Goal: Task Accomplishment & Management: Use online tool/utility

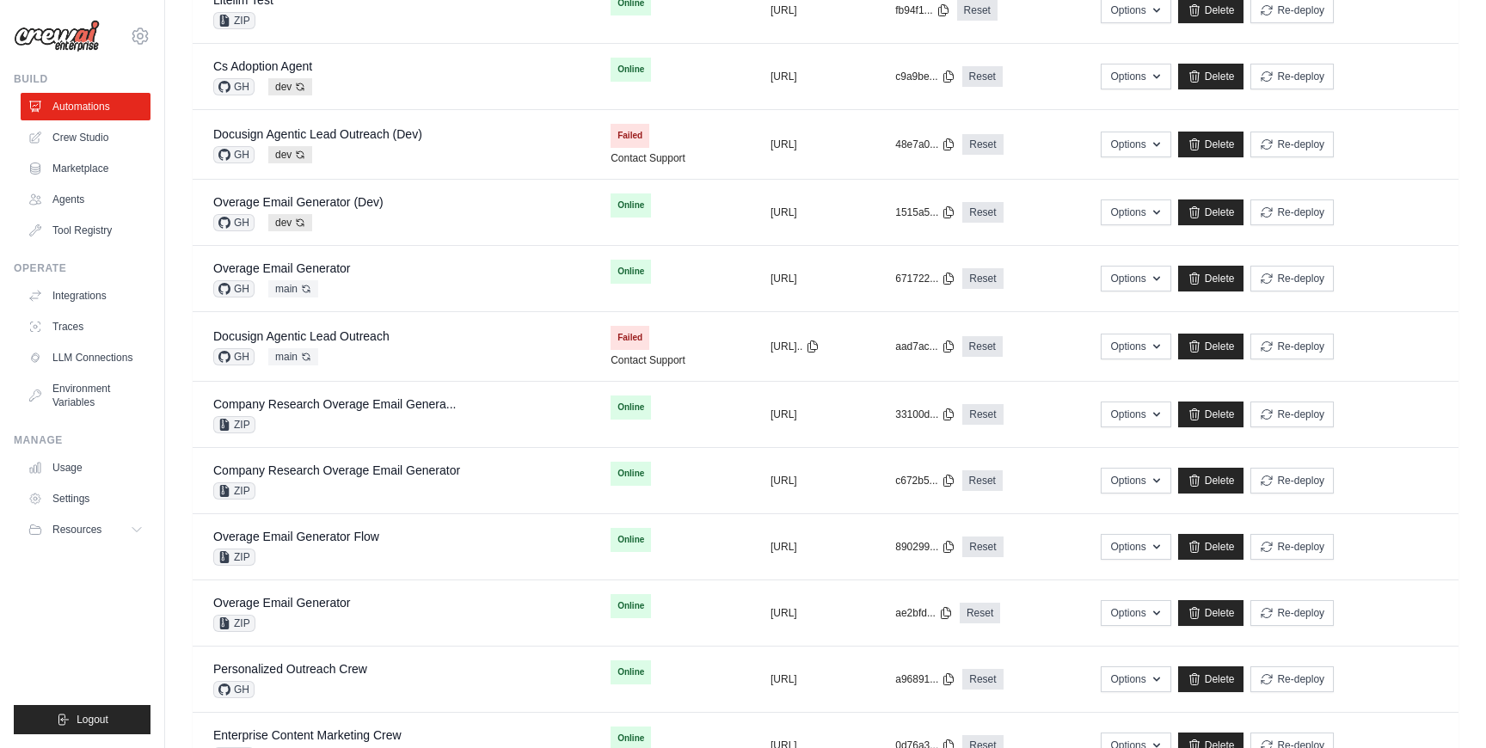
scroll to position [697, 0]
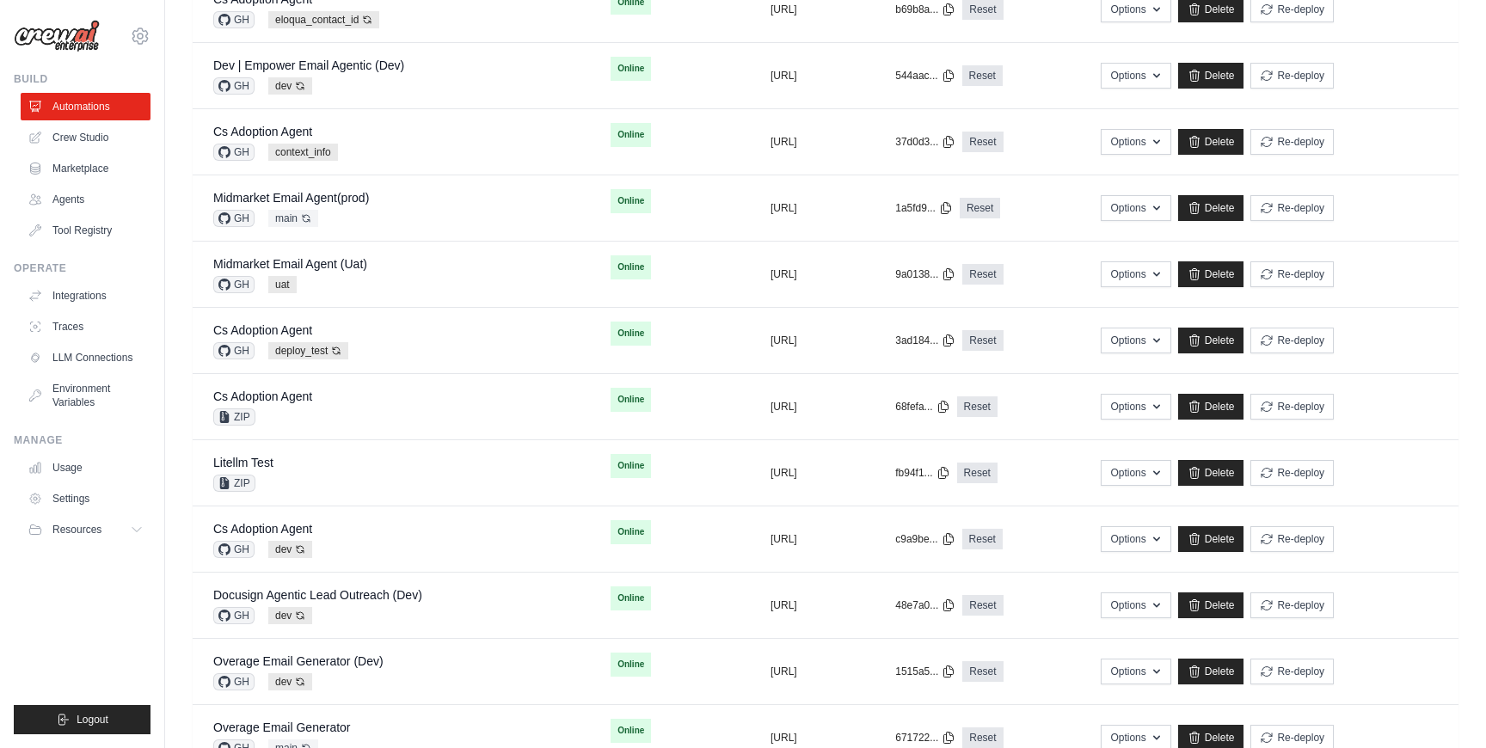
scroll to position [127, 0]
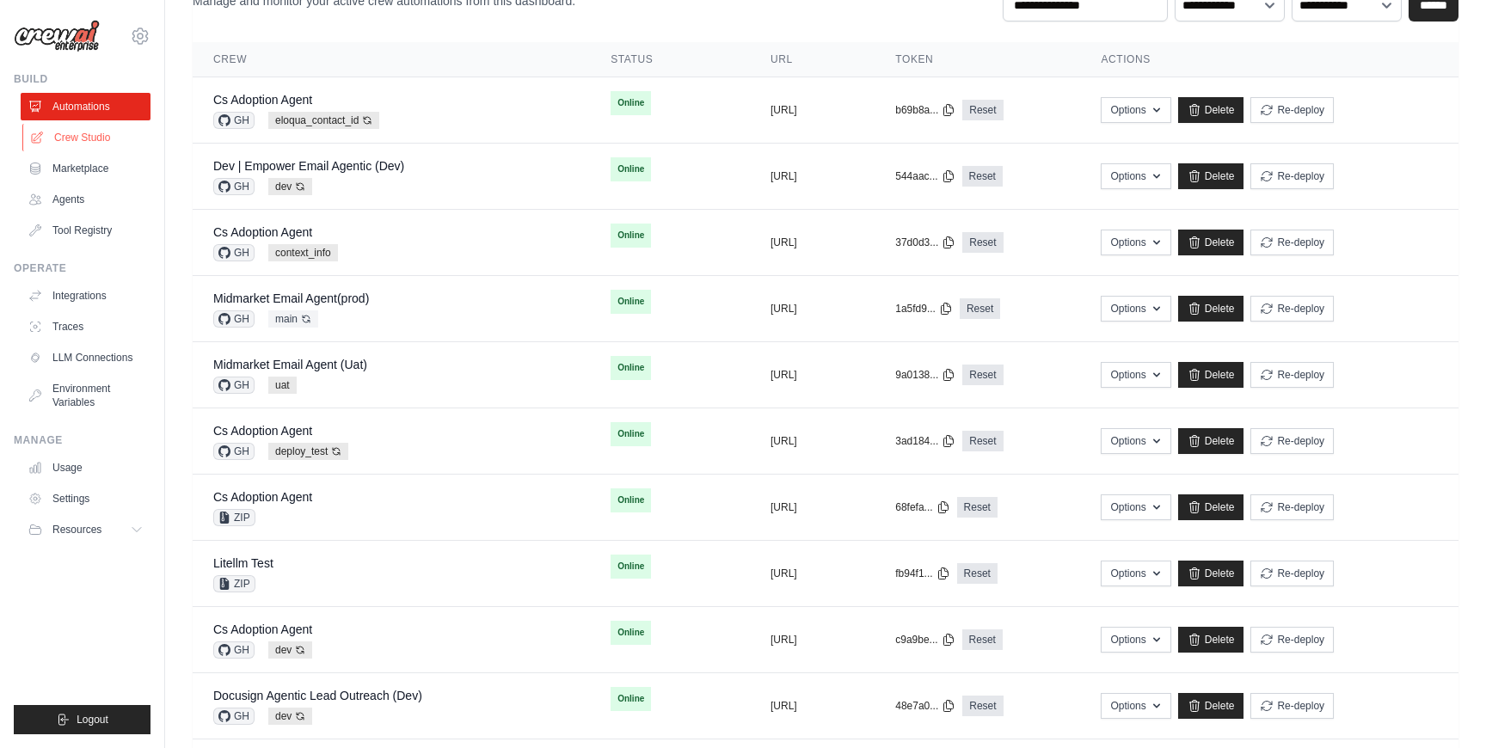
click at [65, 132] on link "Crew Studio" at bounding box center [87, 138] width 130 height 28
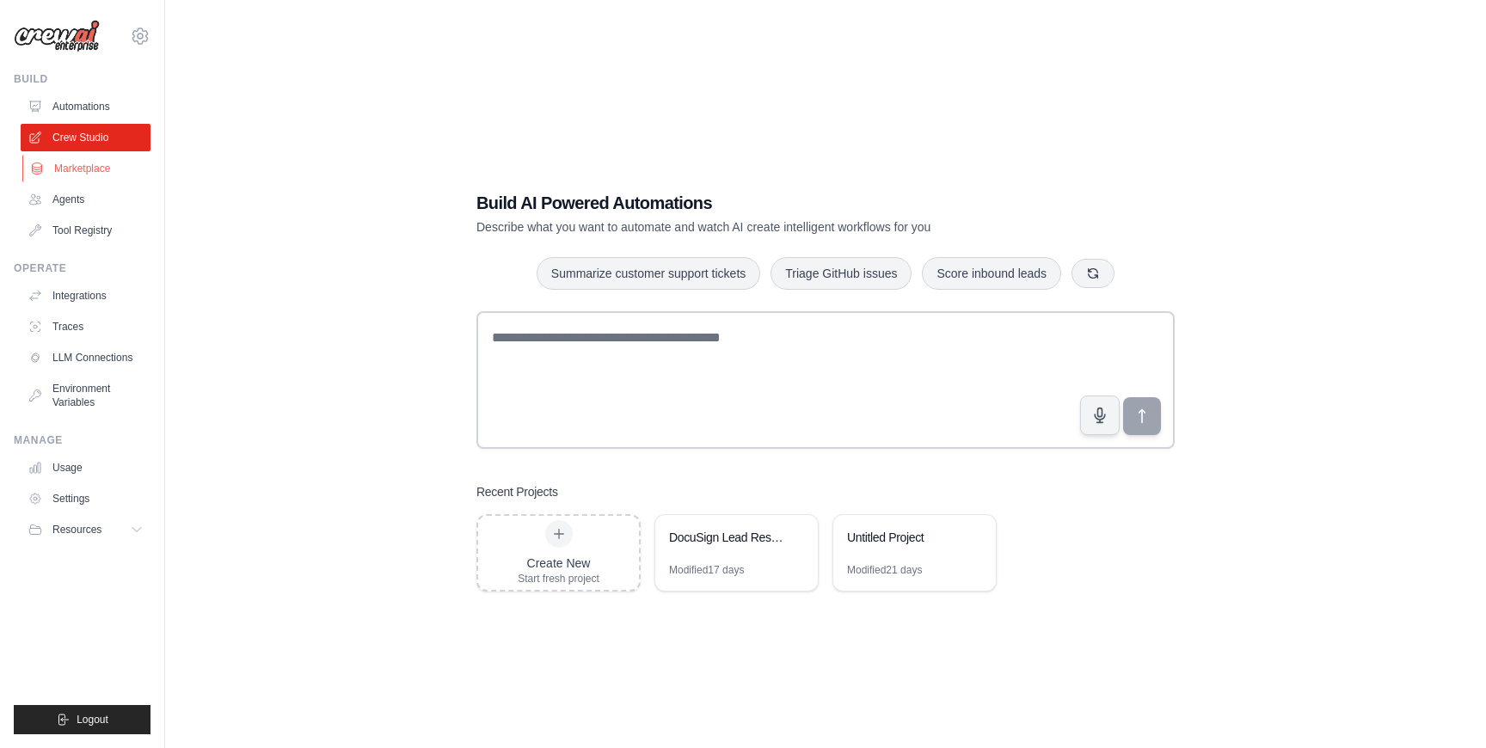
click at [86, 176] on link "Marketplace" at bounding box center [87, 169] width 130 height 28
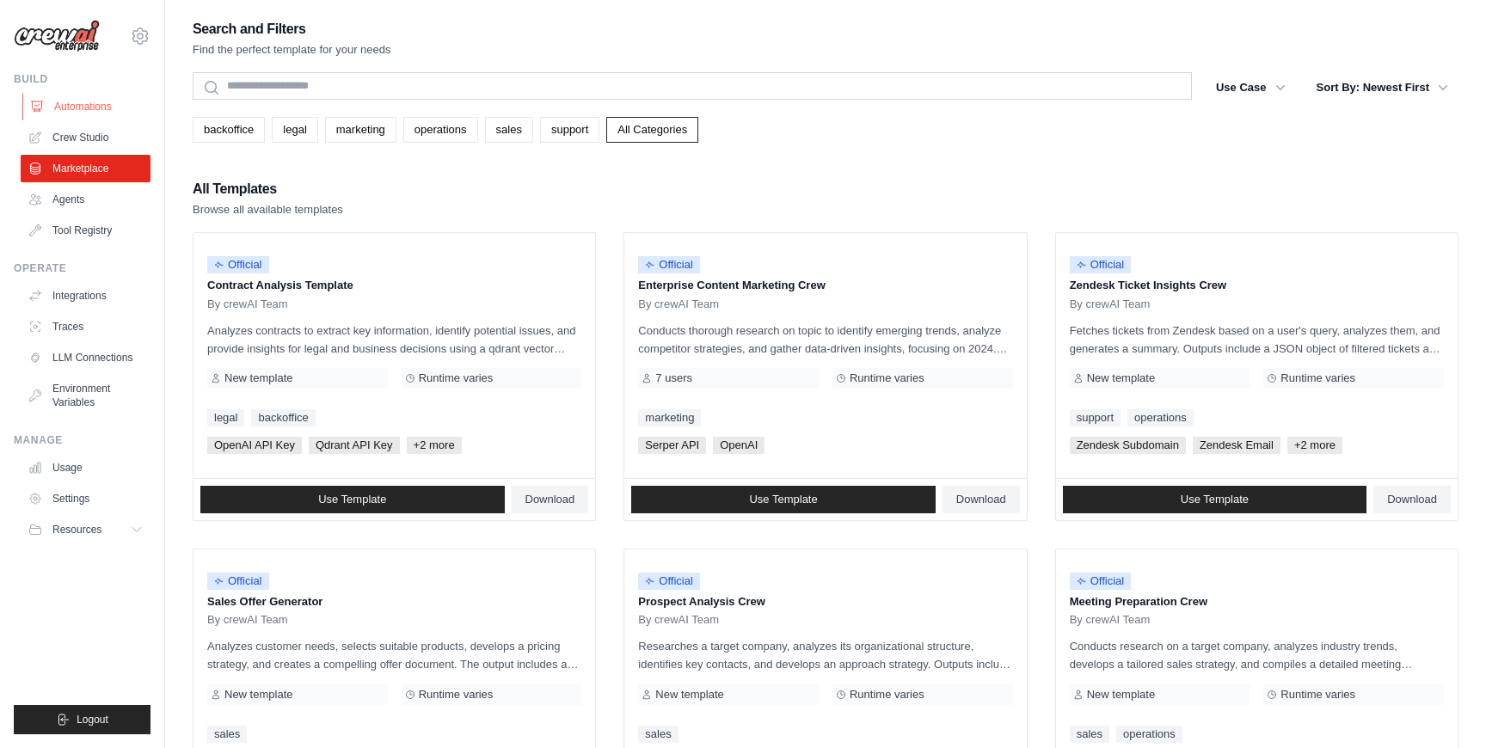
click at [76, 109] on link "Automations" at bounding box center [87, 107] width 130 height 28
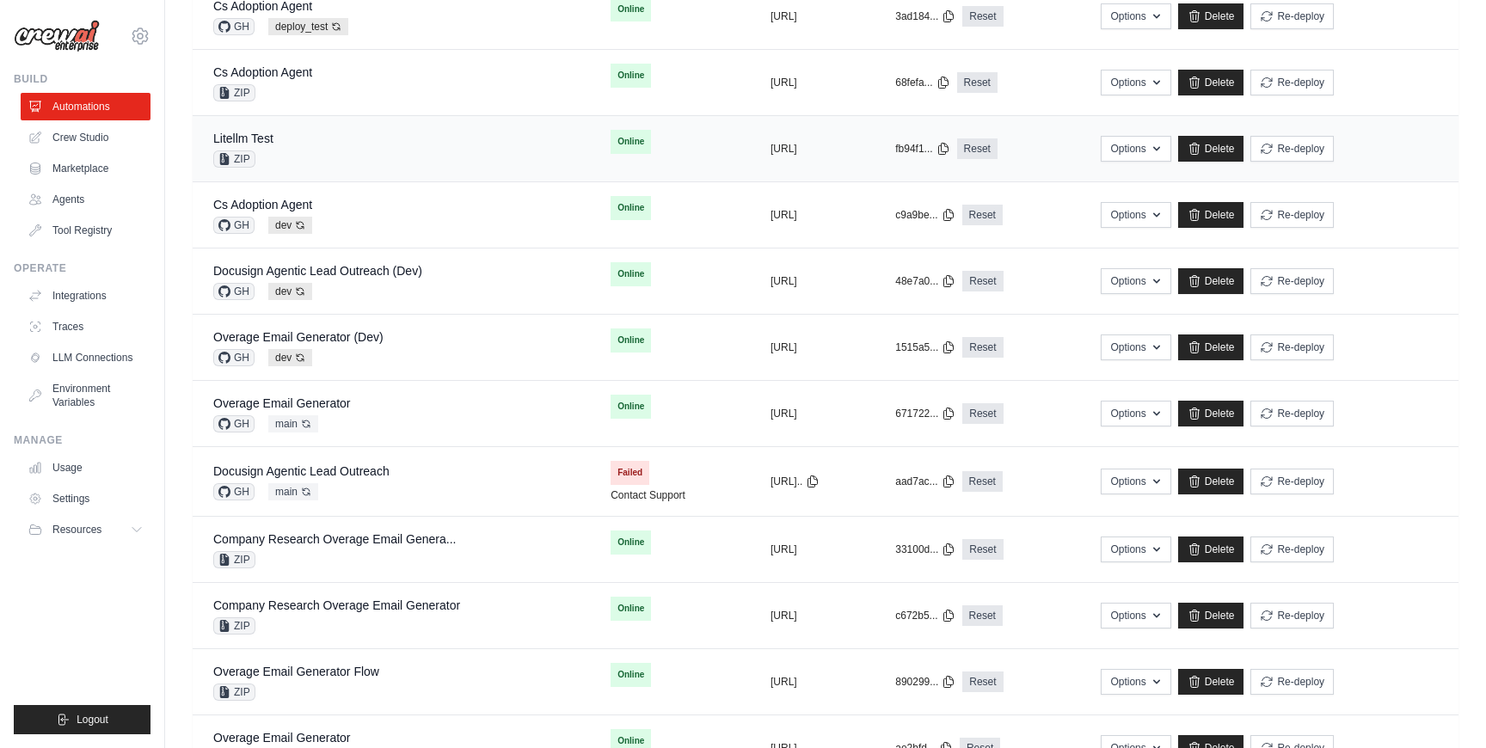
scroll to position [556, 0]
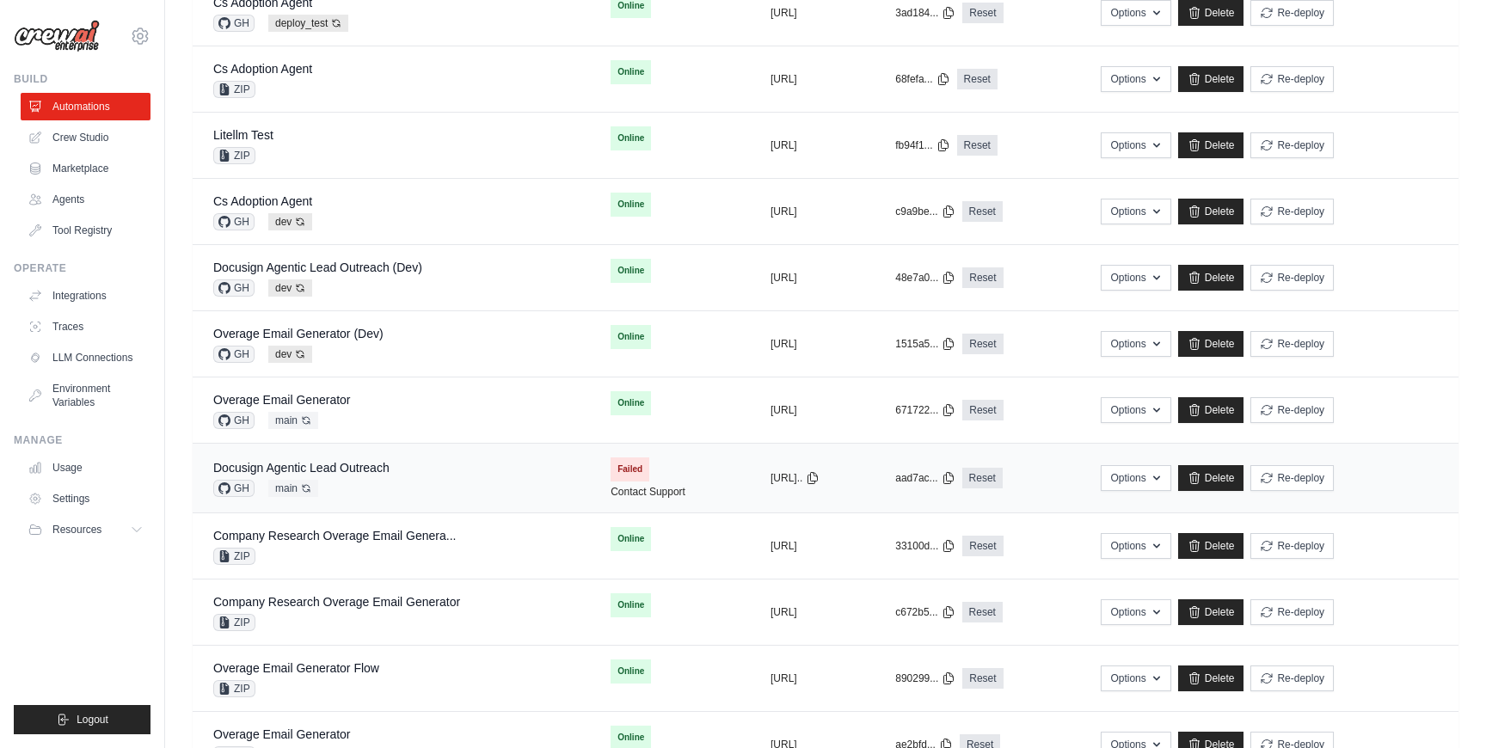
click at [434, 494] on div "Docusign Agentic Lead Outreach GH main Auto-deploy enabled" at bounding box center [391, 478] width 356 height 38
click at [387, 343] on div "Overage Email Generator (Dev) GH dev Auto-deploy enabled" at bounding box center [391, 344] width 356 height 38
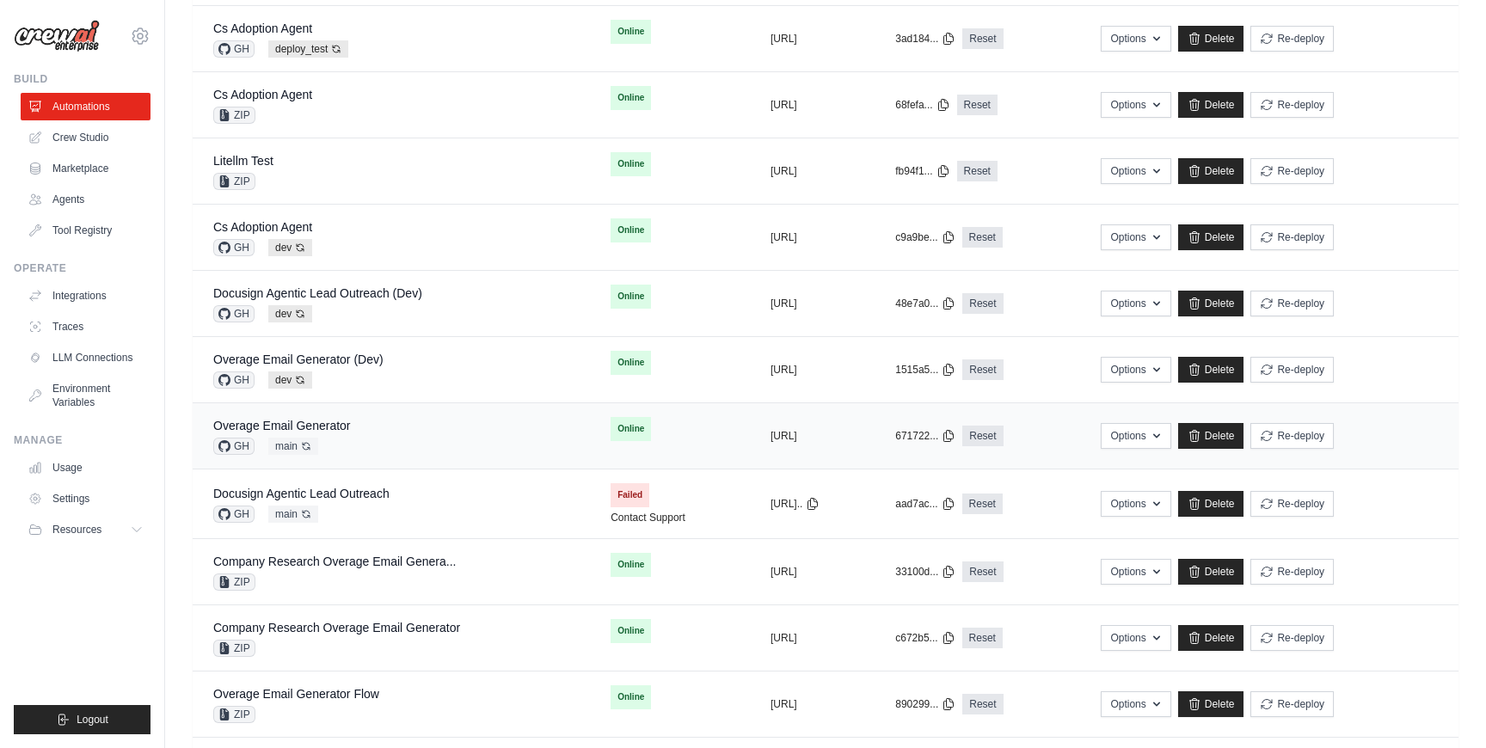
scroll to position [519, 0]
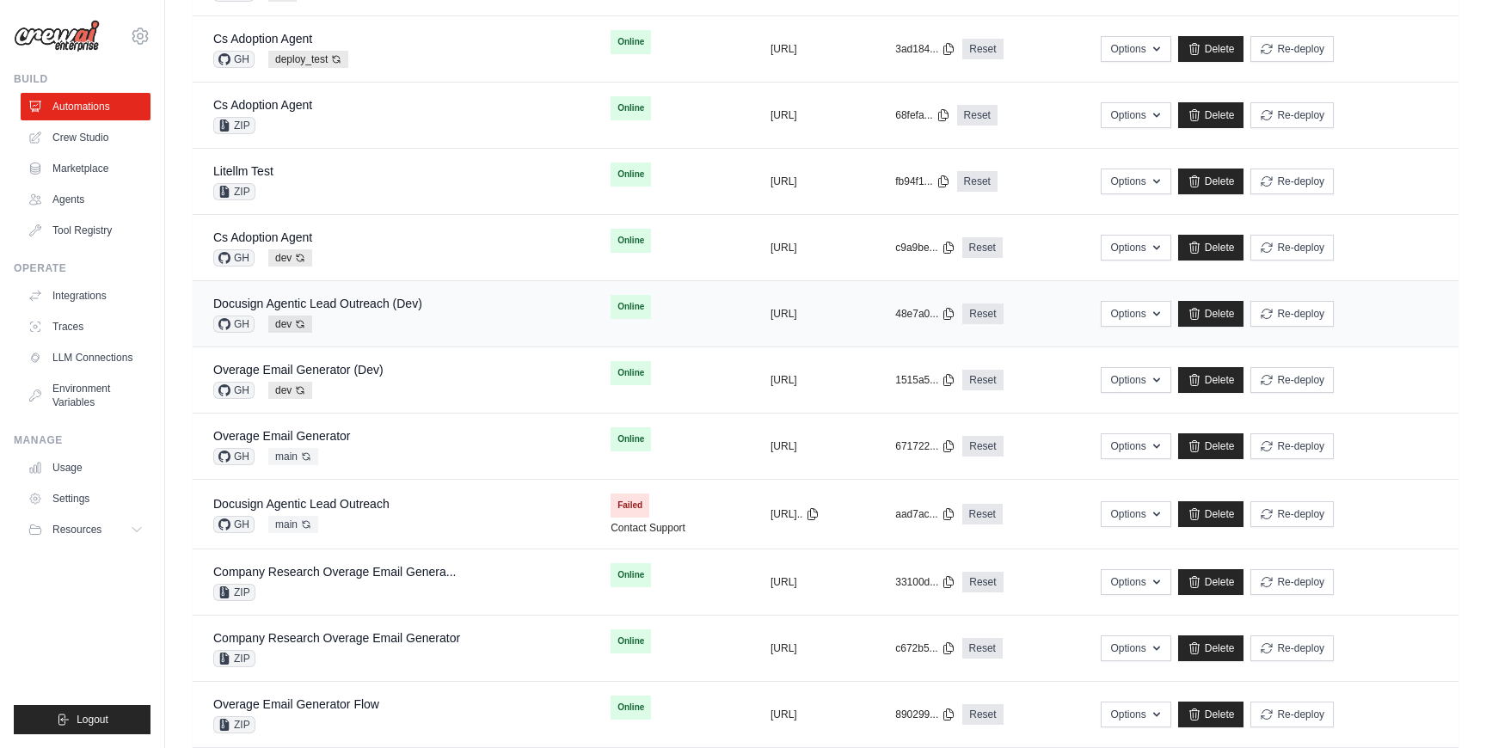
click at [423, 298] on div "Docusign Agentic Lead Outreach (Dev) GH dev Auto-deploy enabled" at bounding box center [391, 314] width 356 height 38
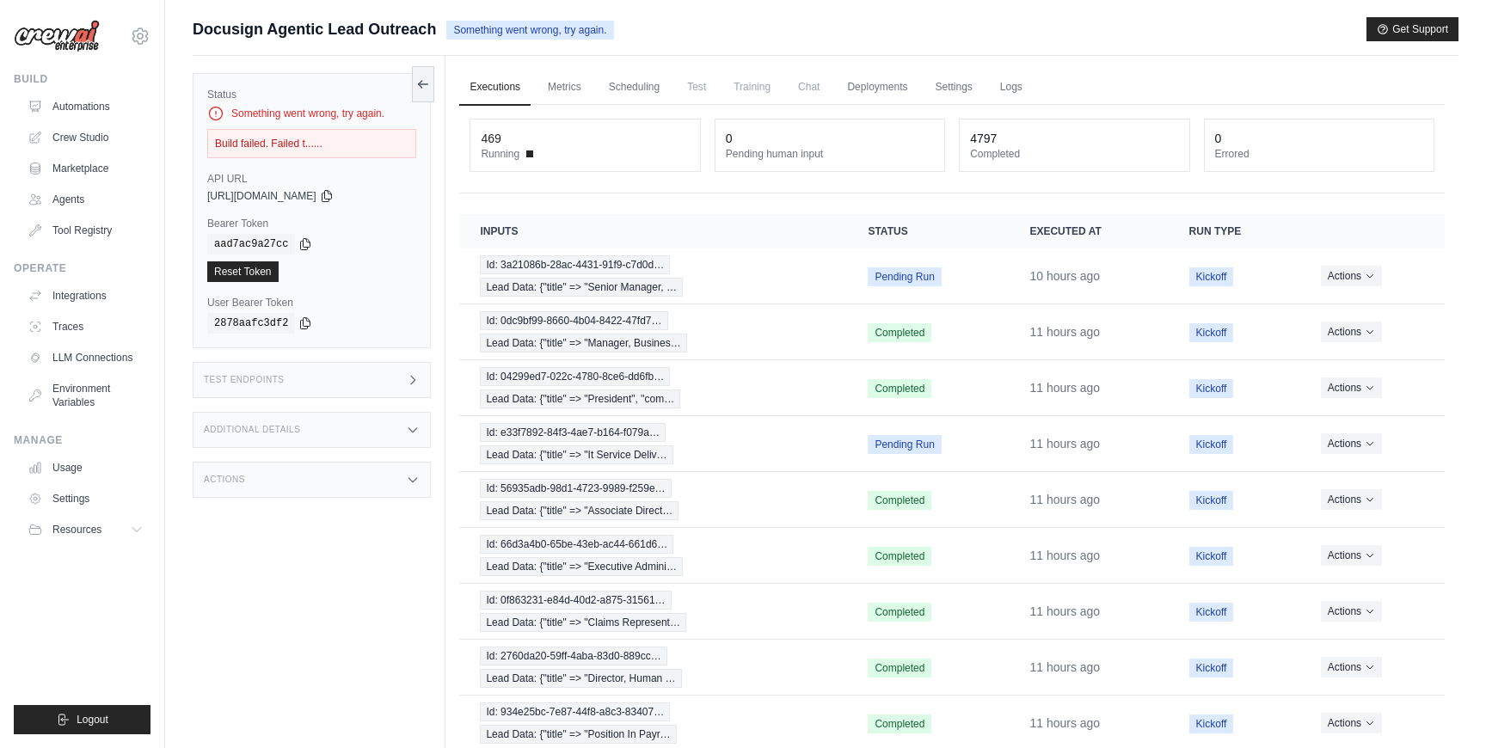
click at [412, 485] on icon at bounding box center [413, 480] width 14 height 14
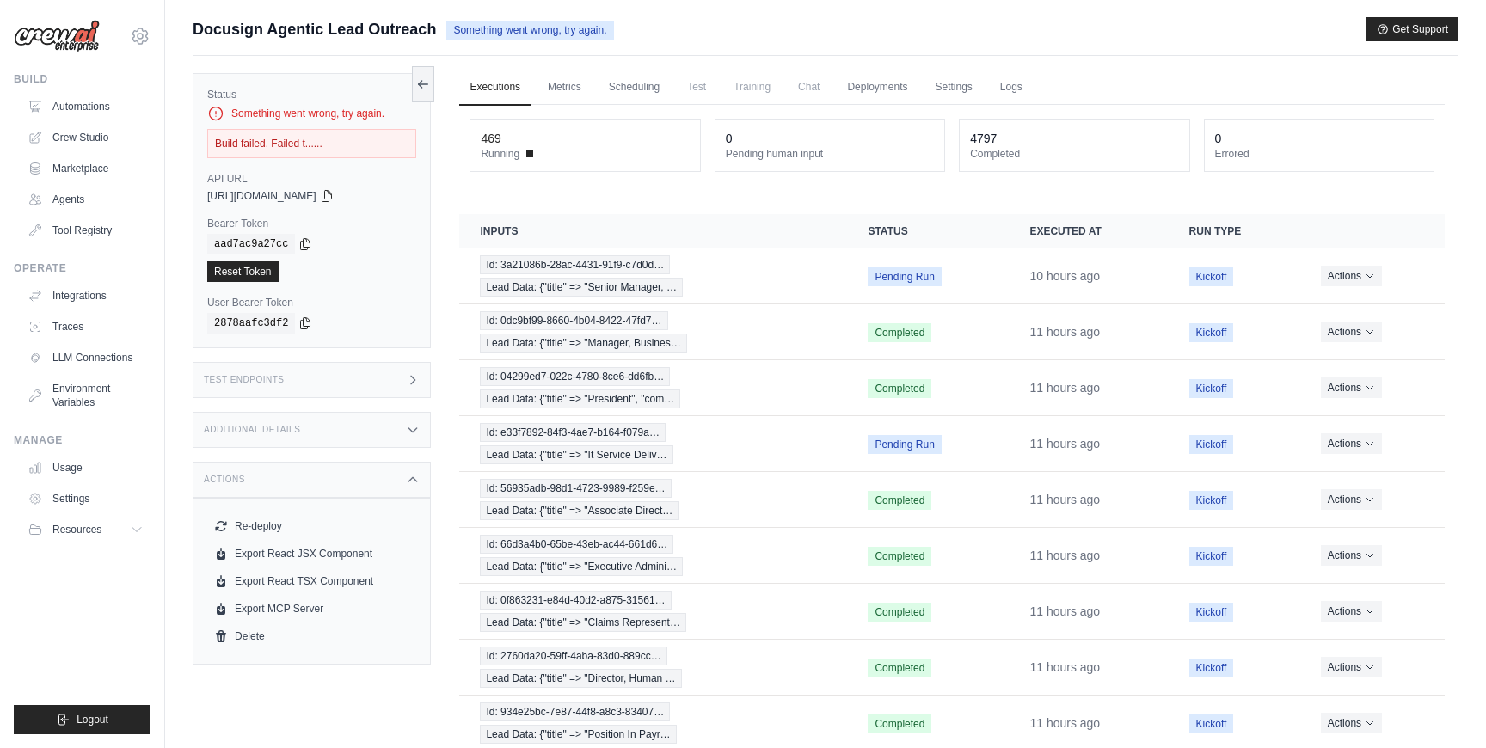
click at [383, 439] on div "Additional Details" at bounding box center [312, 430] width 238 height 36
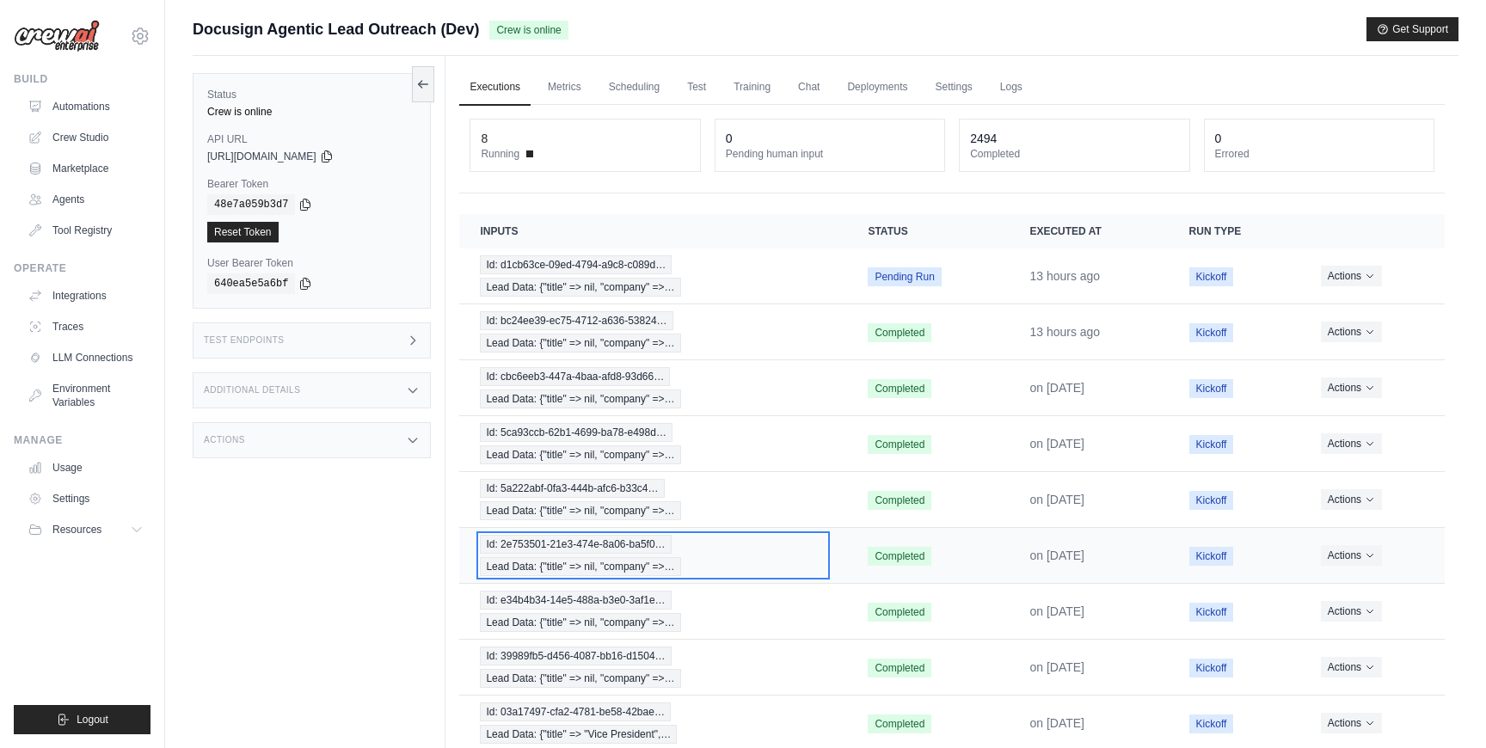
click at [493, 574] on span "Lead Data: {"title" => nil, "company" =>…" at bounding box center [580, 566] width 200 height 19
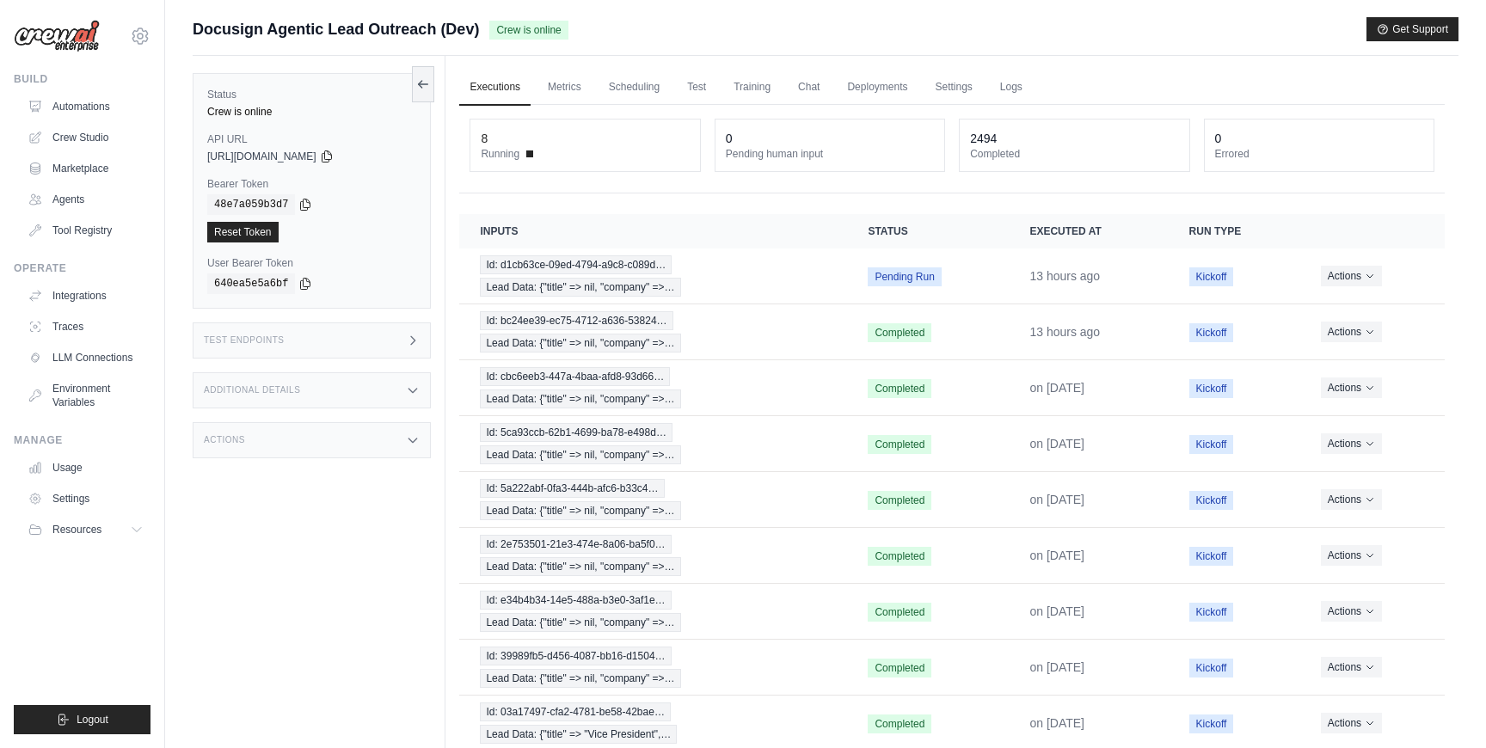
click at [392, 433] on div "Actions" at bounding box center [312, 440] width 238 height 36
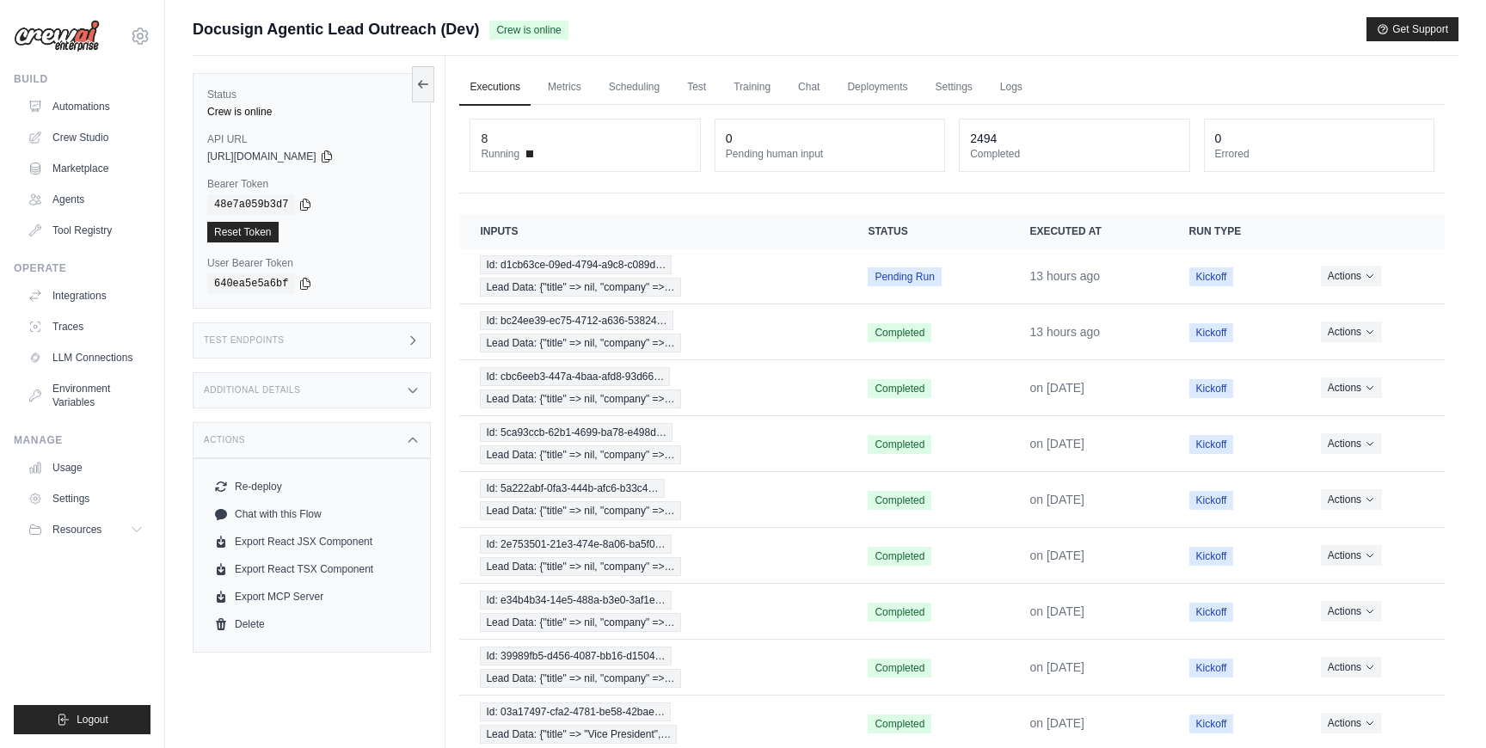
click at [392, 433] on div "Actions" at bounding box center [312, 440] width 238 height 36
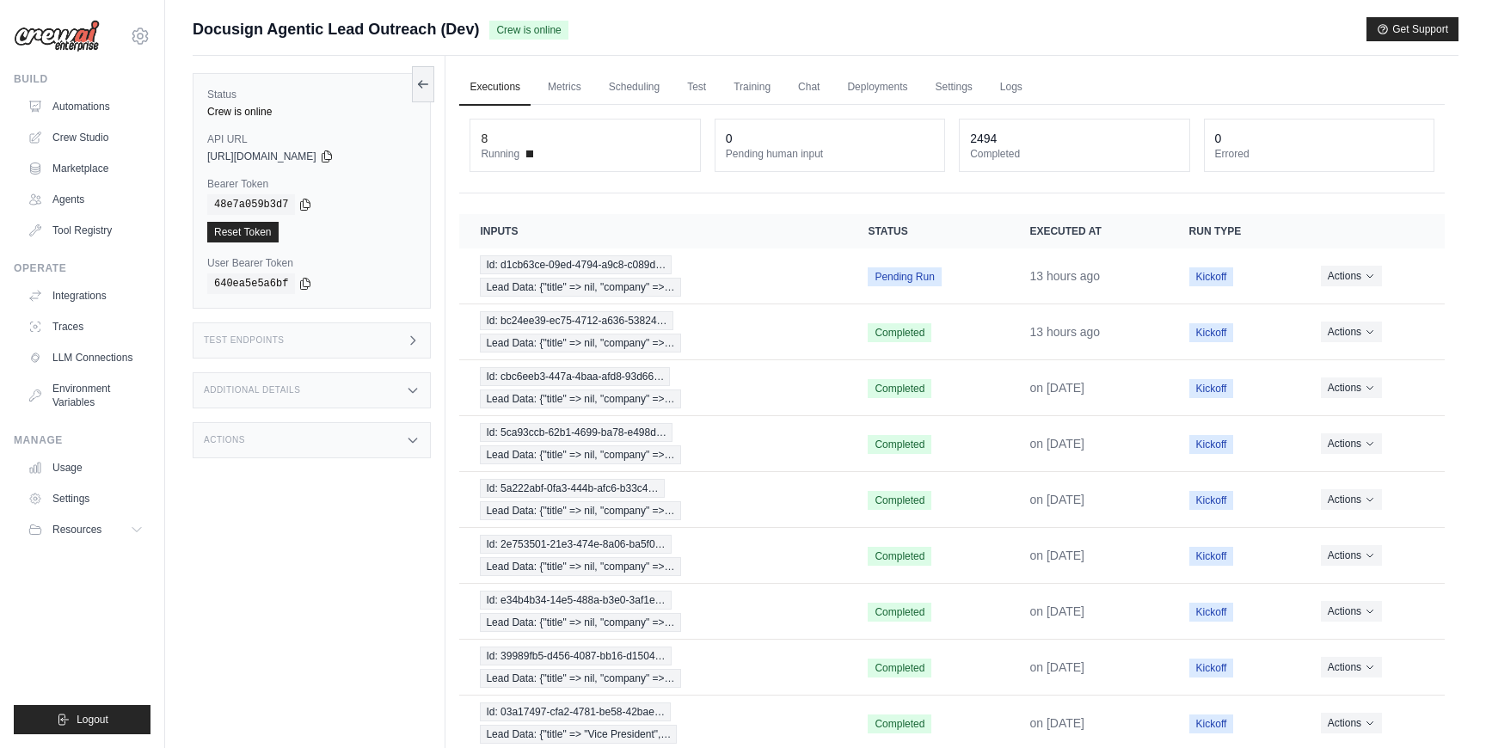
click at [376, 378] on div "Additional Details" at bounding box center [312, 390] width 238 height 36
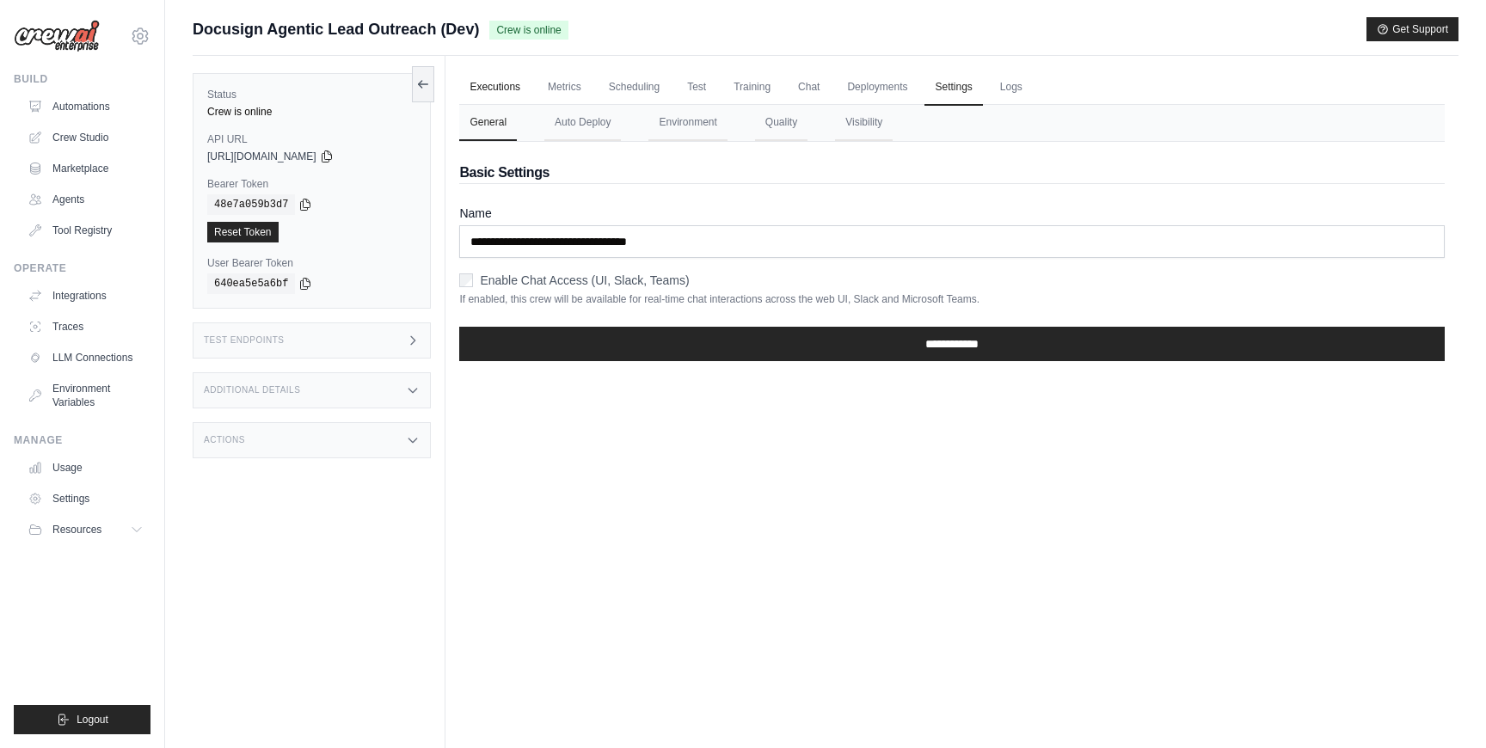
click at [513, 77] on link "Executions" at bounding box center [494, 88] width 71 height 36
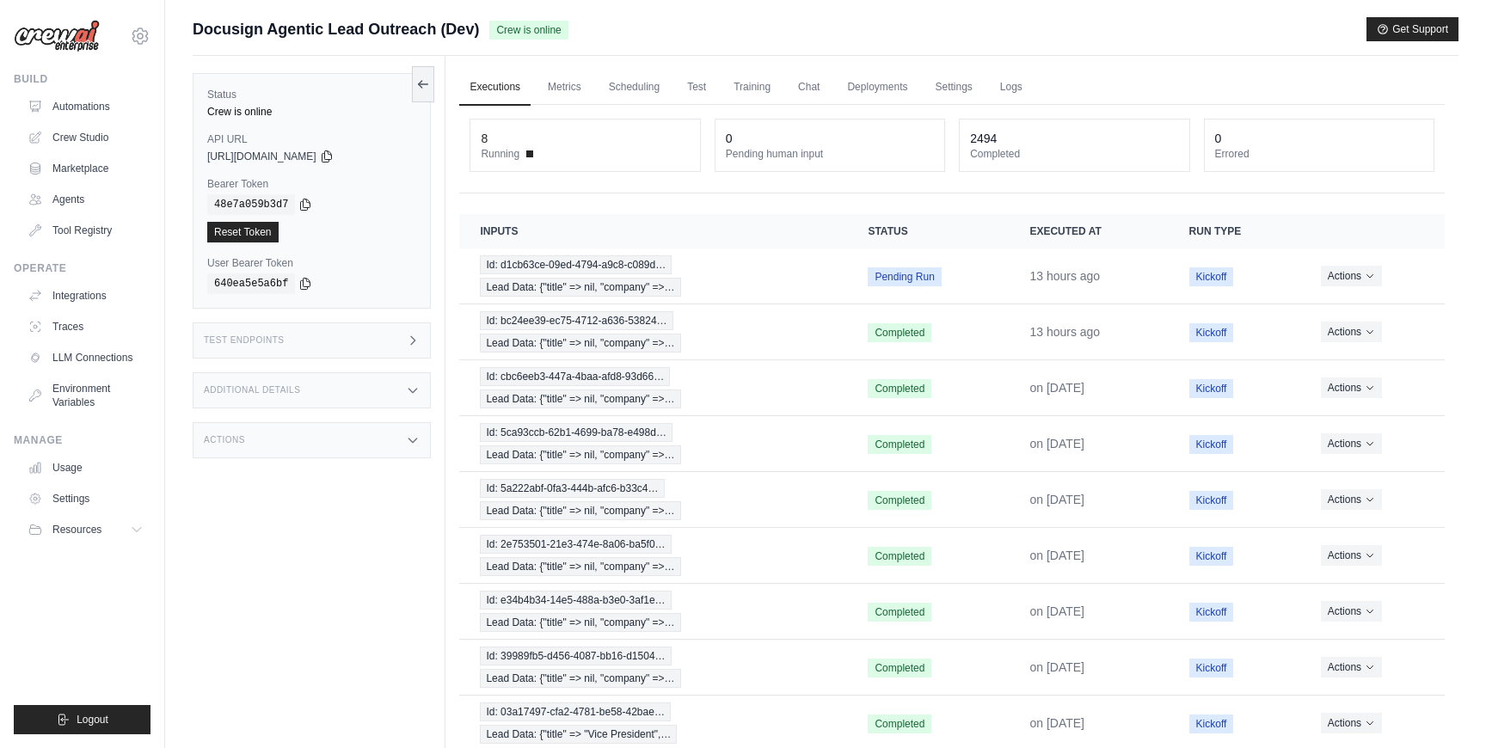
click at [374, 449] on div "Actions" at bounding box center [312, 440] width 238 height 36
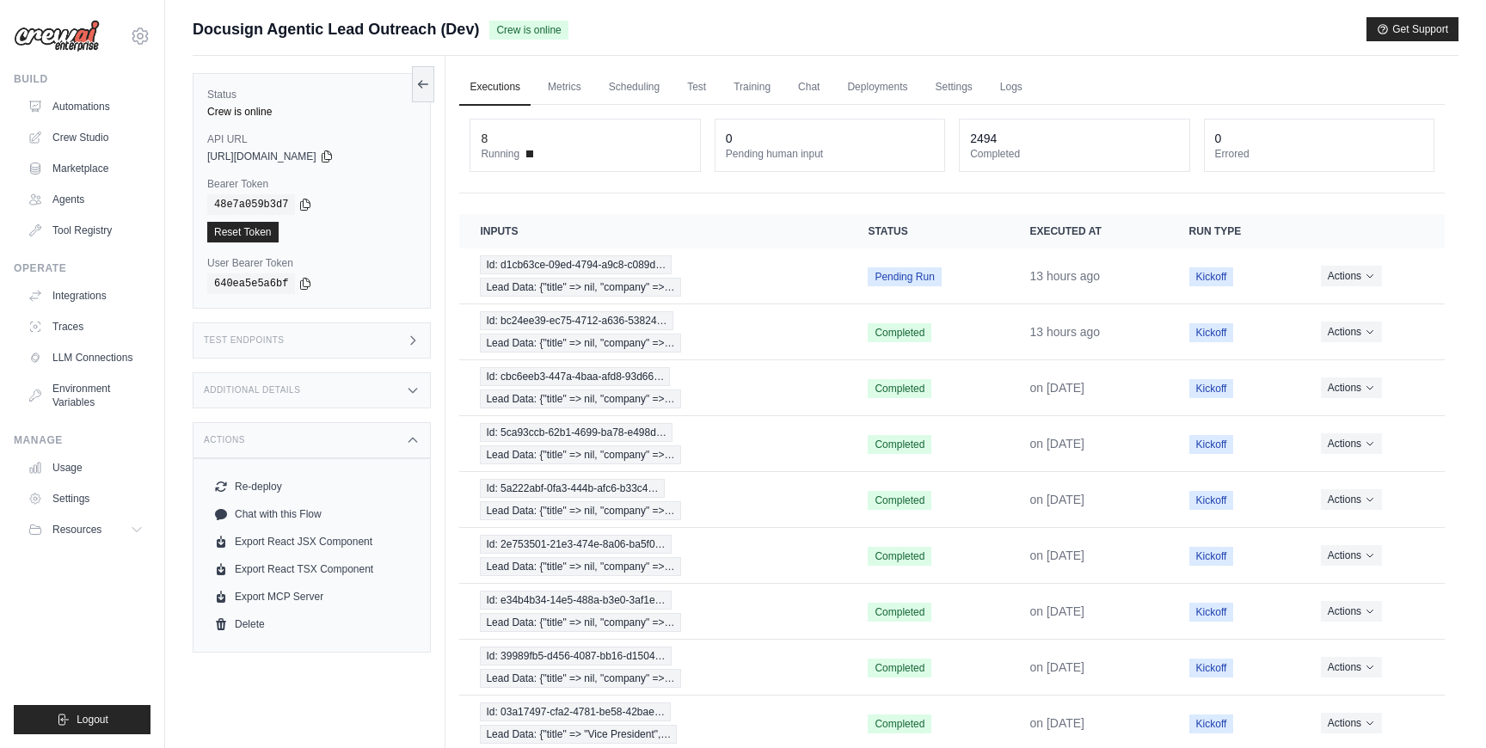
click at [374, 449] on div "Actions" at bounding box center [312, 440] width 238 height 36
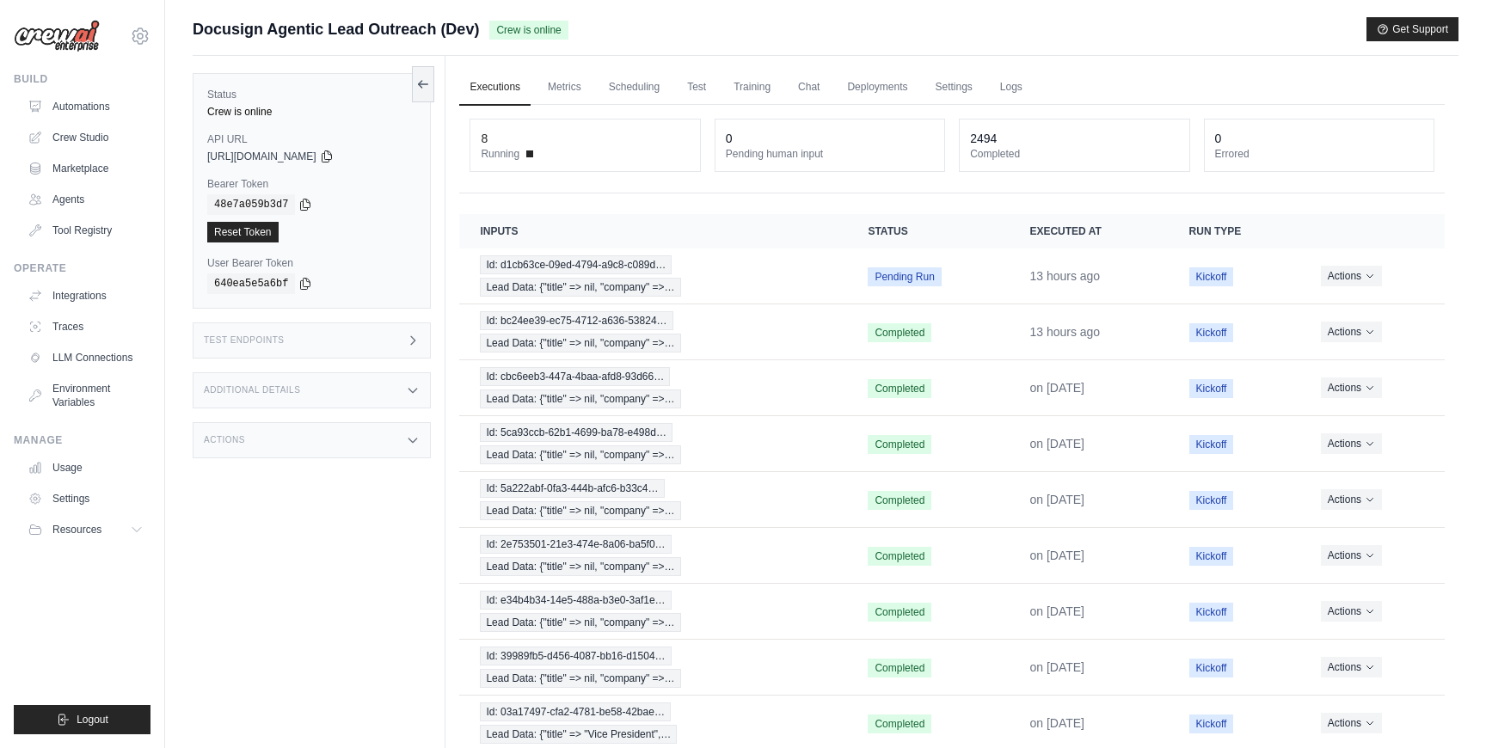
click at [374, 449] on div "Actions" at bounding box center [312, 440] width 238 height 36
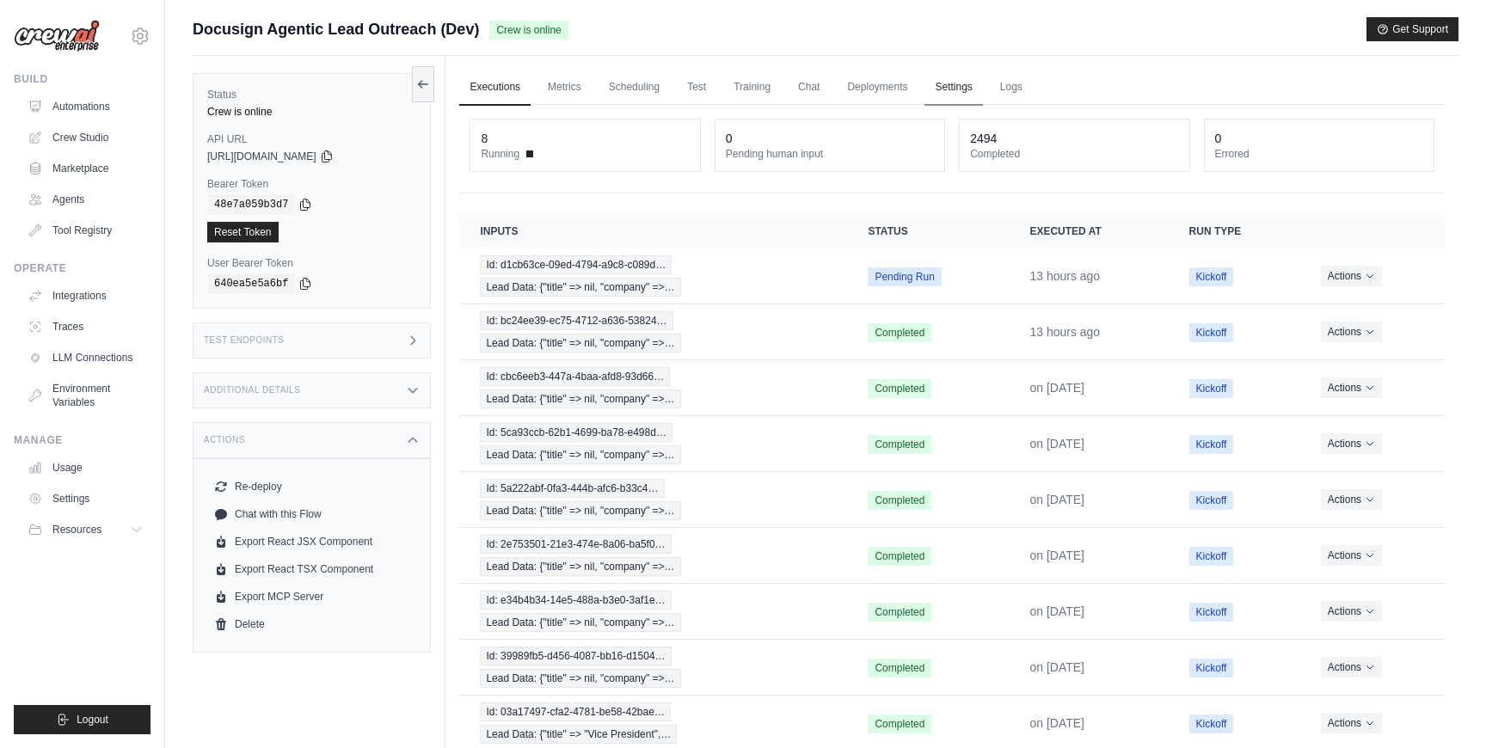
click at [953, 88] on link "Settings" at bounding box center [953, 88] width 58 height 36
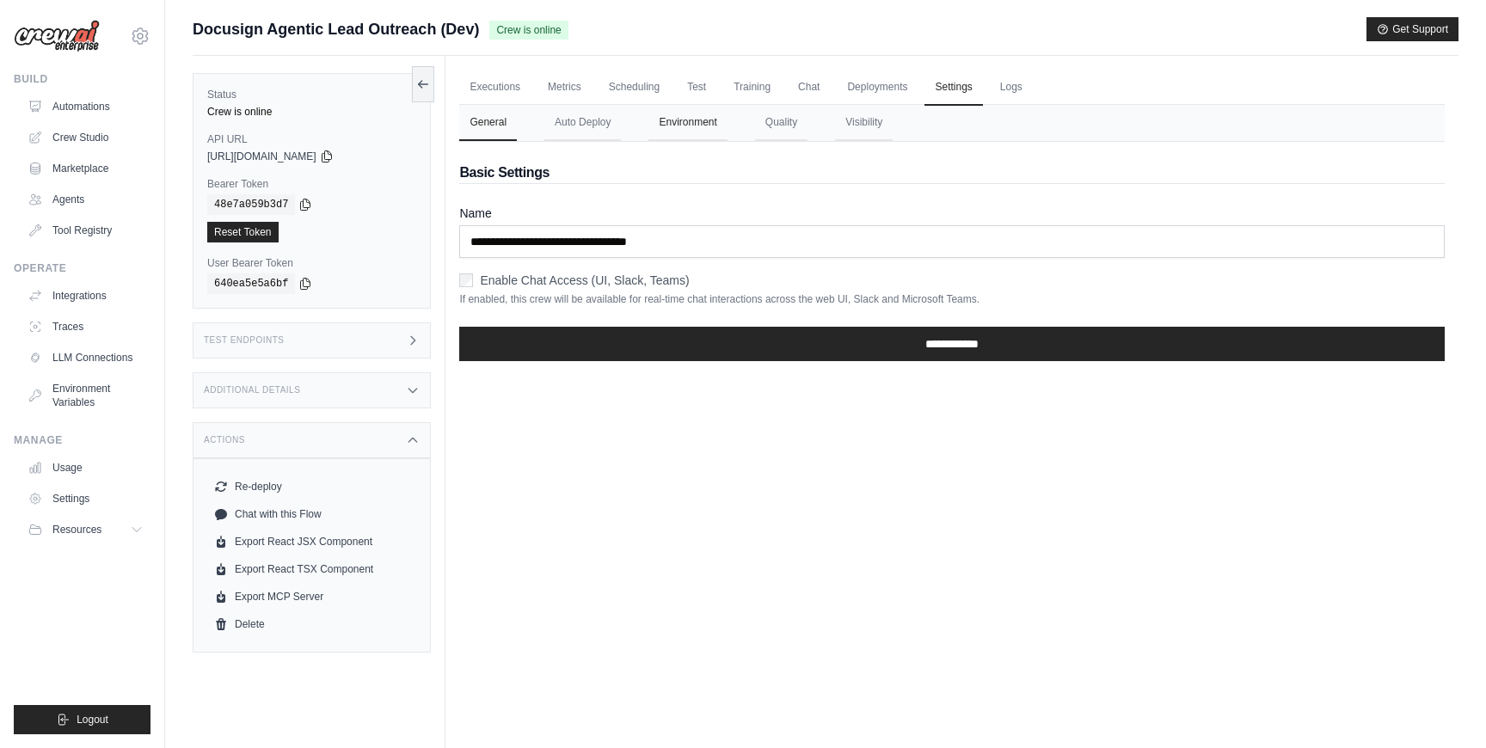
click at [691, 126] on button "Environment" at bounding box center [687, 123] width 78 height 36
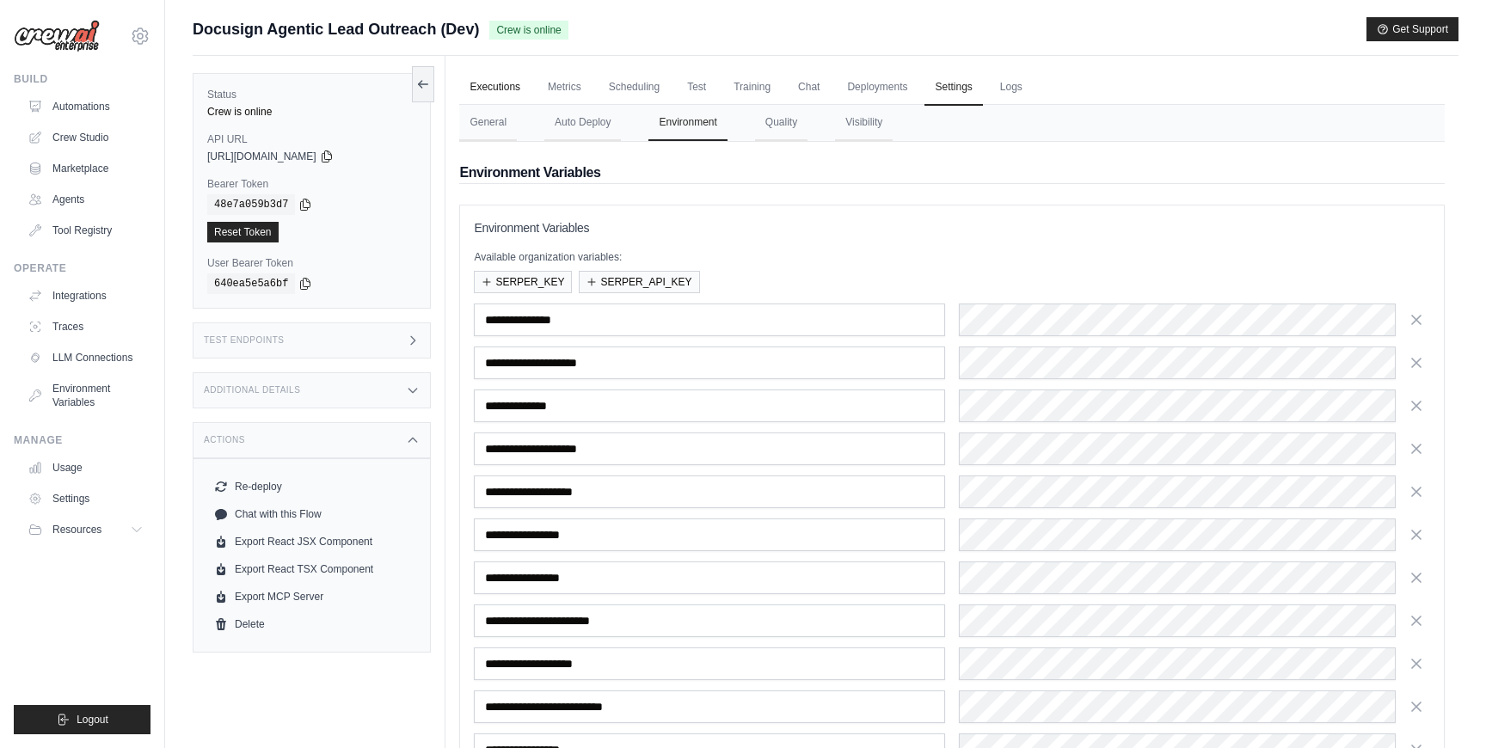
click at [502, 85] on link "Executions" at bounding box center [494, 88] width 71 height 36
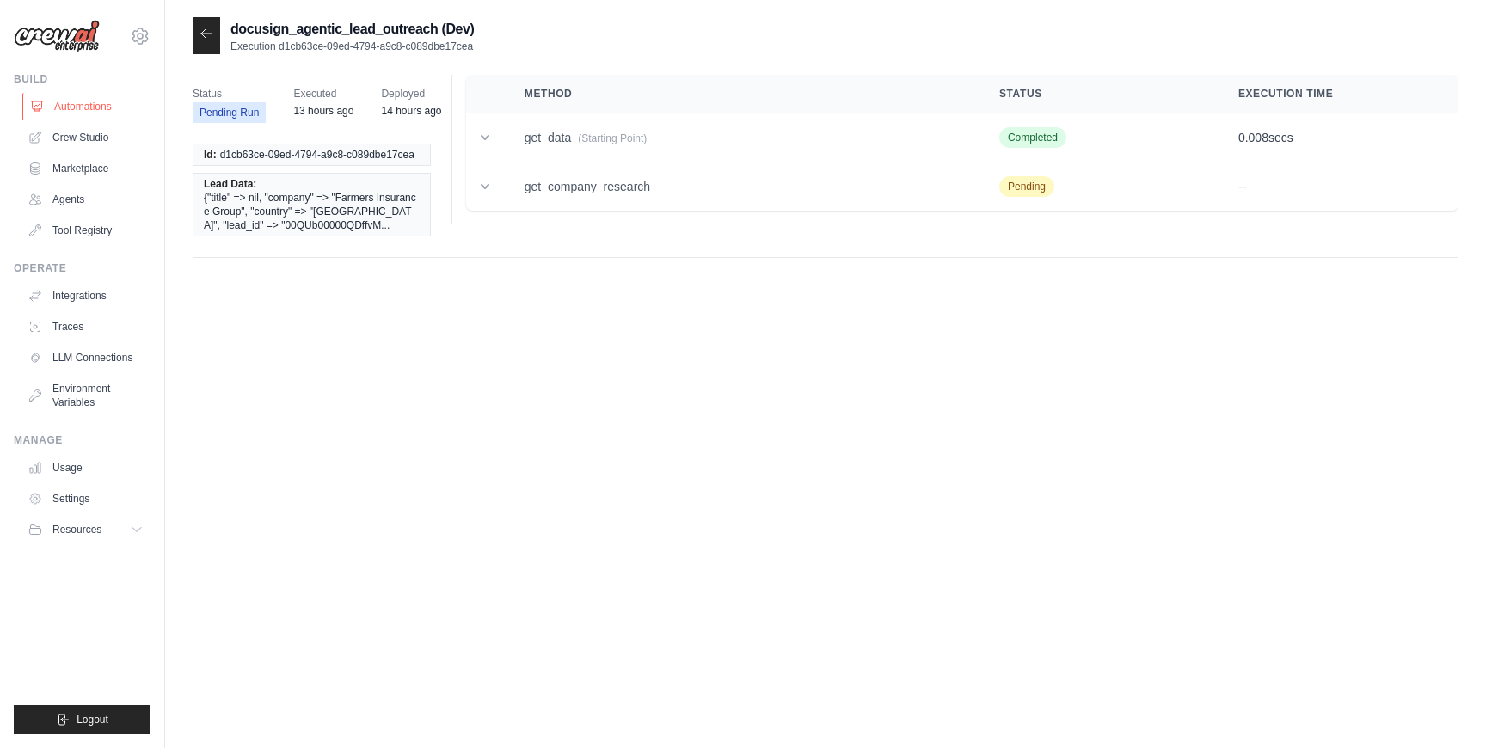
click at [98, 106] on link "Automations" at bounding box center [87, 107] width 130 height 28
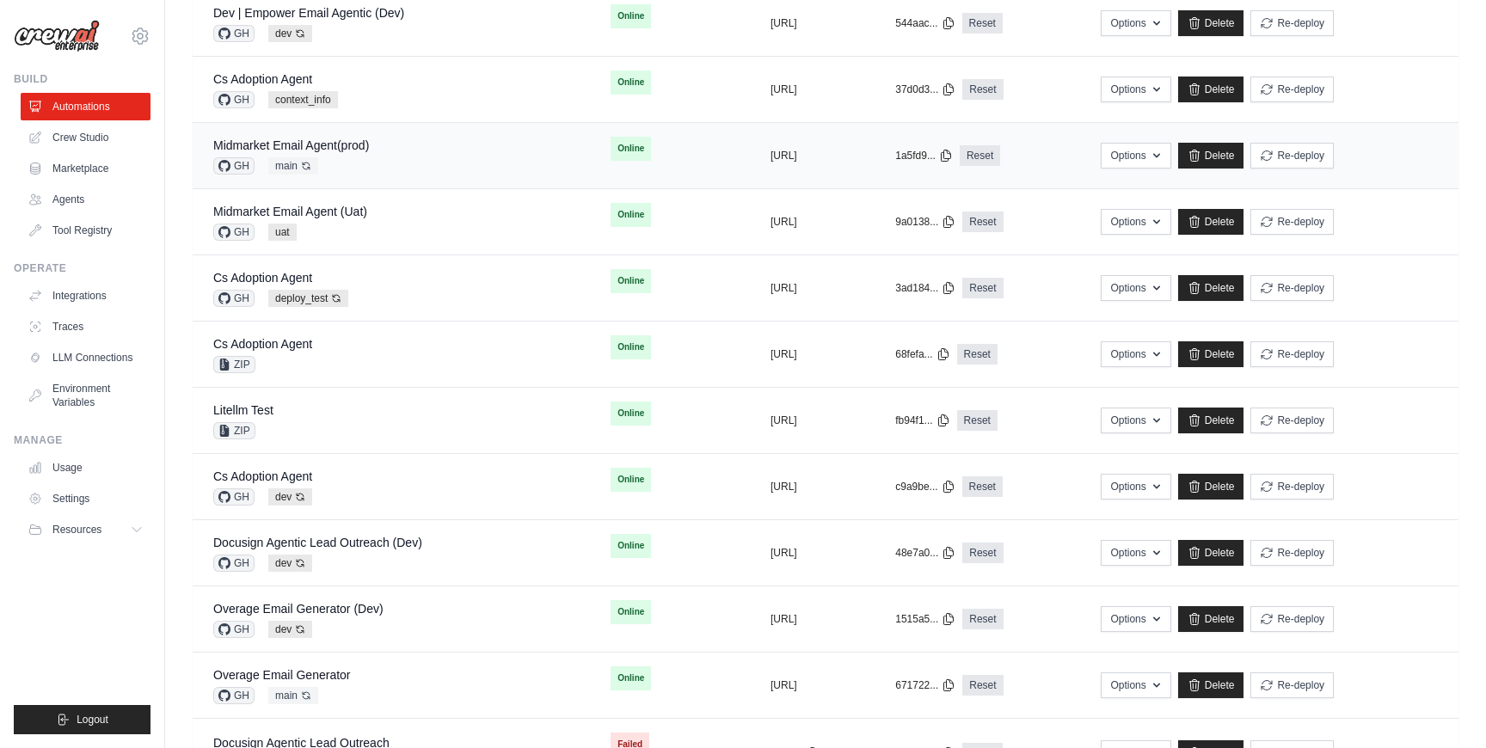
scroll to position [288, 0]
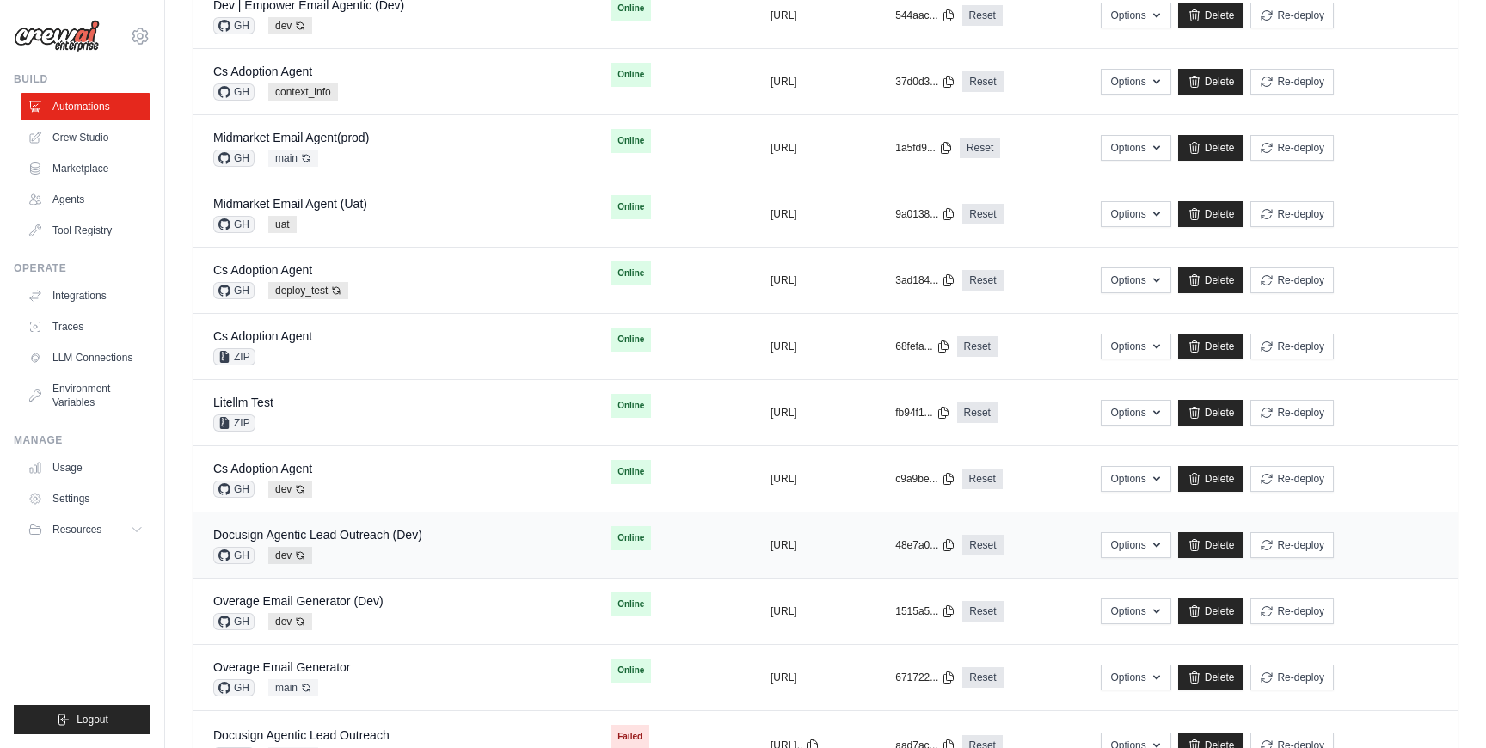
click at [433, 528] on div "Docusign Agentic Lead Outreach (Dev) GH dev Auto-deploy enabled" at bounding box center [391, 545] width 356 height 38
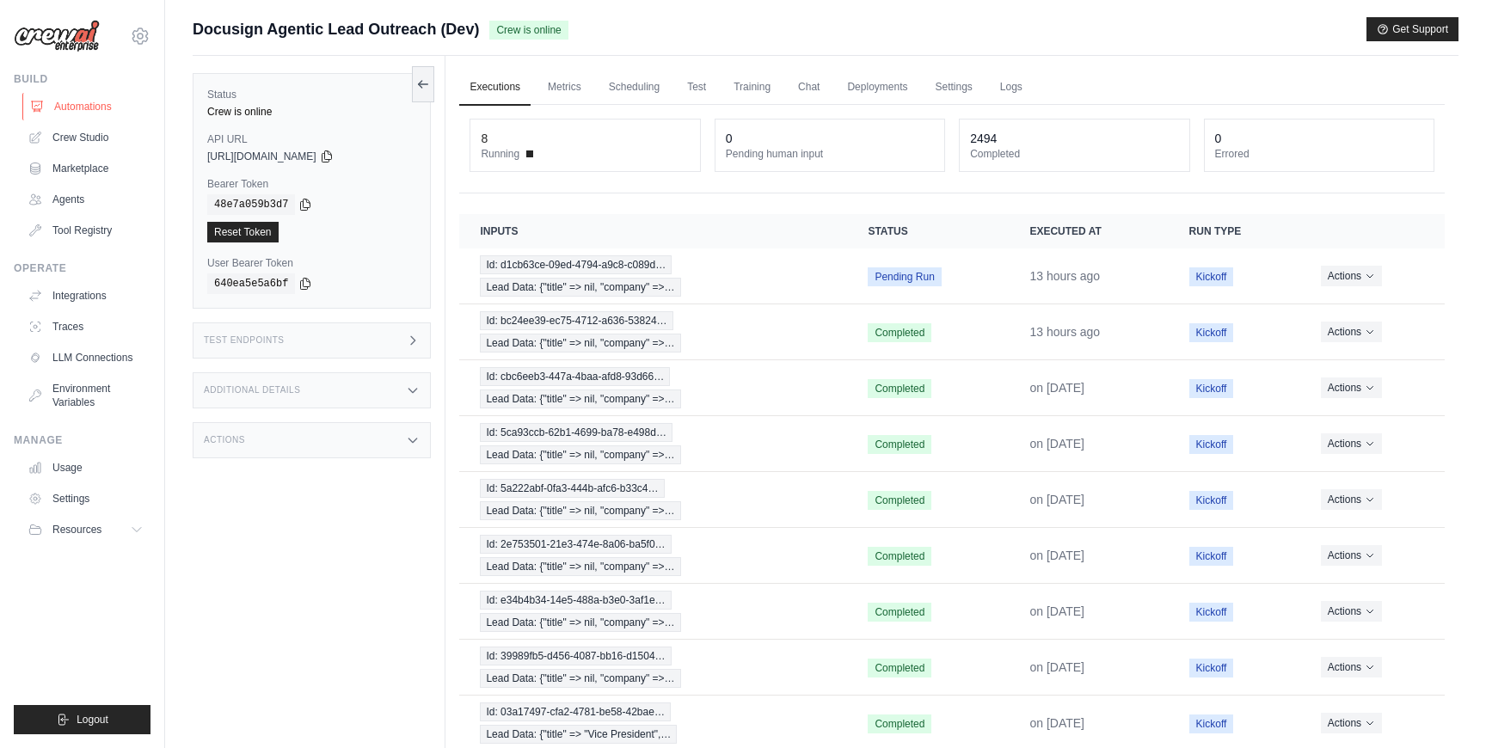
click at [89, 119] on link "Automations" at bounding box center [87, 107] width 130 height 28
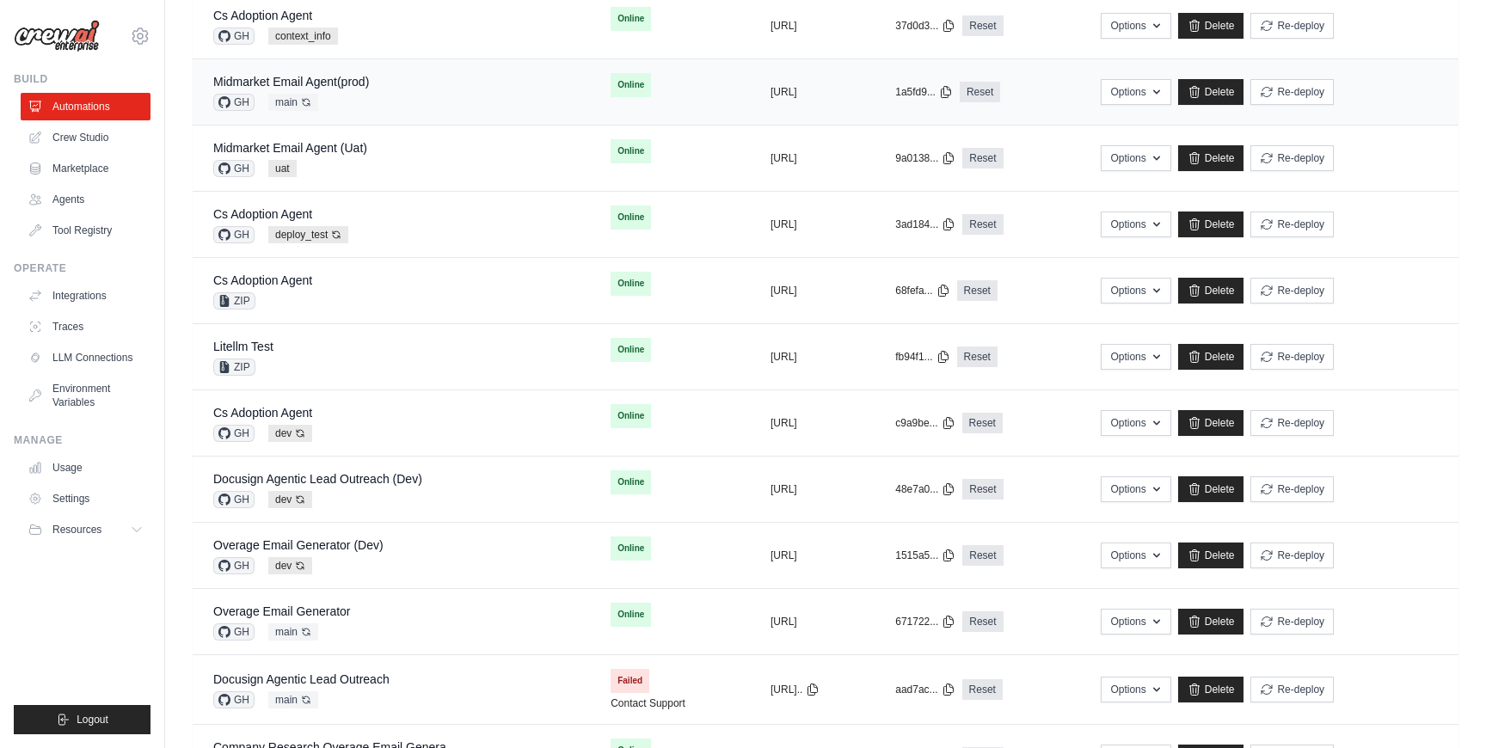
scroll to position [346, 0]
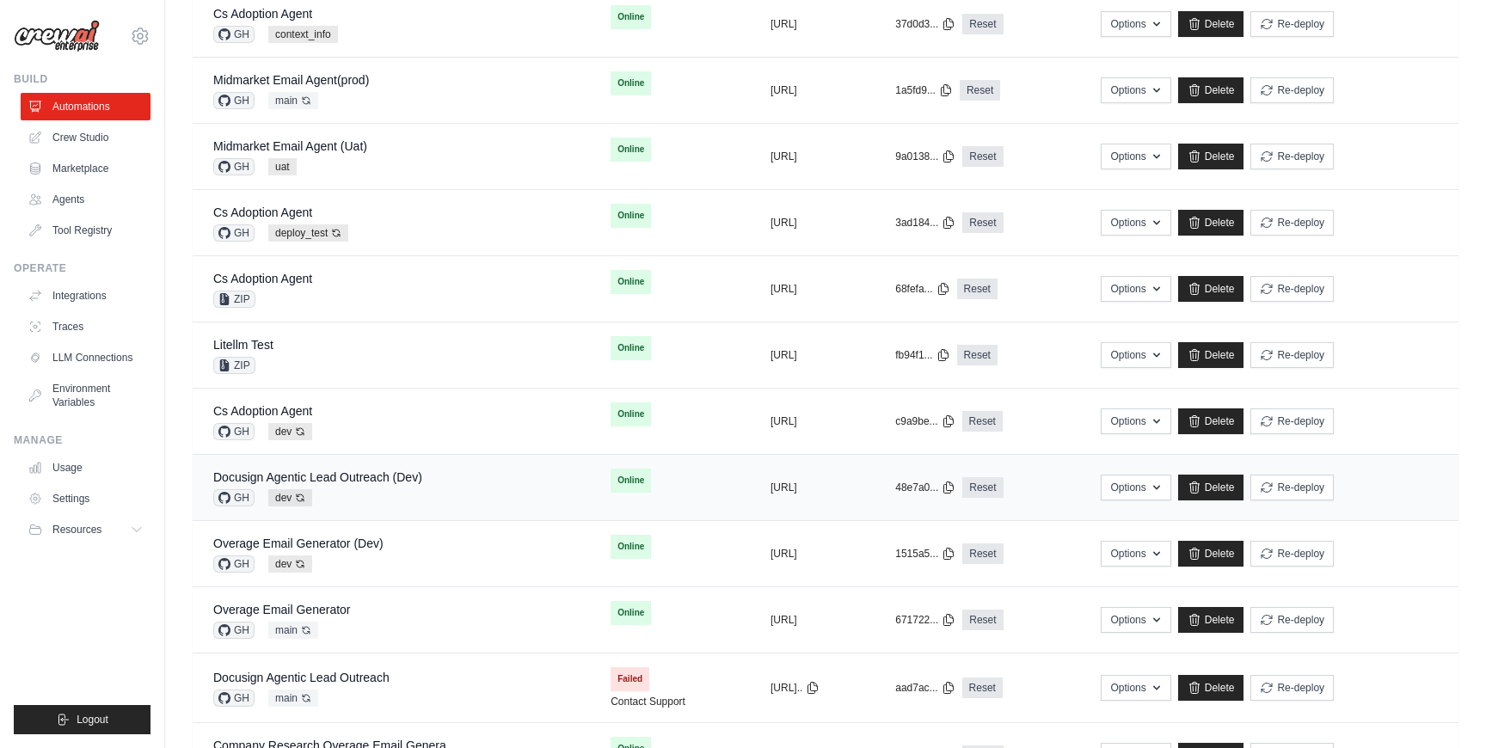
click at [388, 495] on div "GH dev Auto-deploy enabled" at bounding box center [317, 497] width 209 height 17
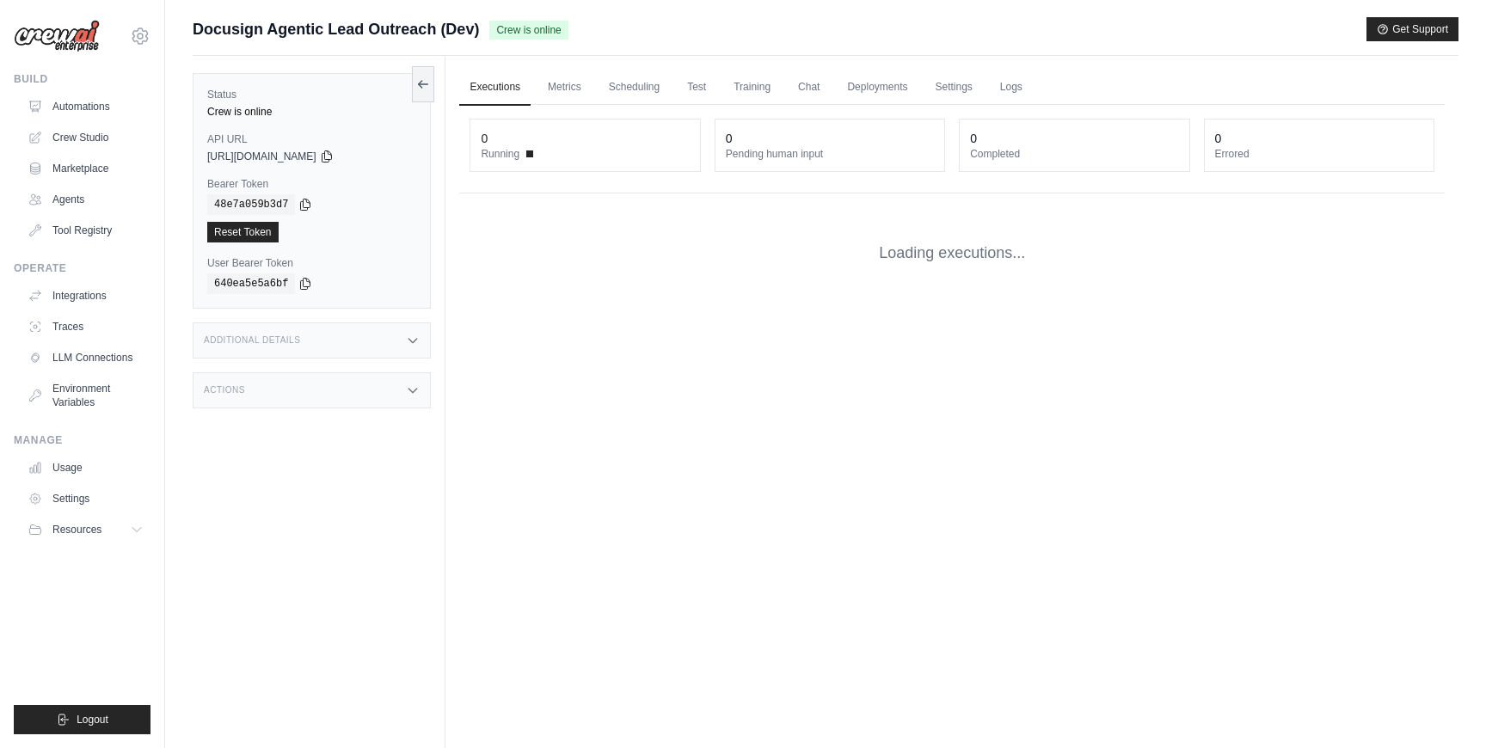
click at [388, 495] on div "Status Crew is online API URL copied [URL][DOMAIN_NAME] Bearer Token copied 48e…" at bounding box center [319, 430] width 253 height 748
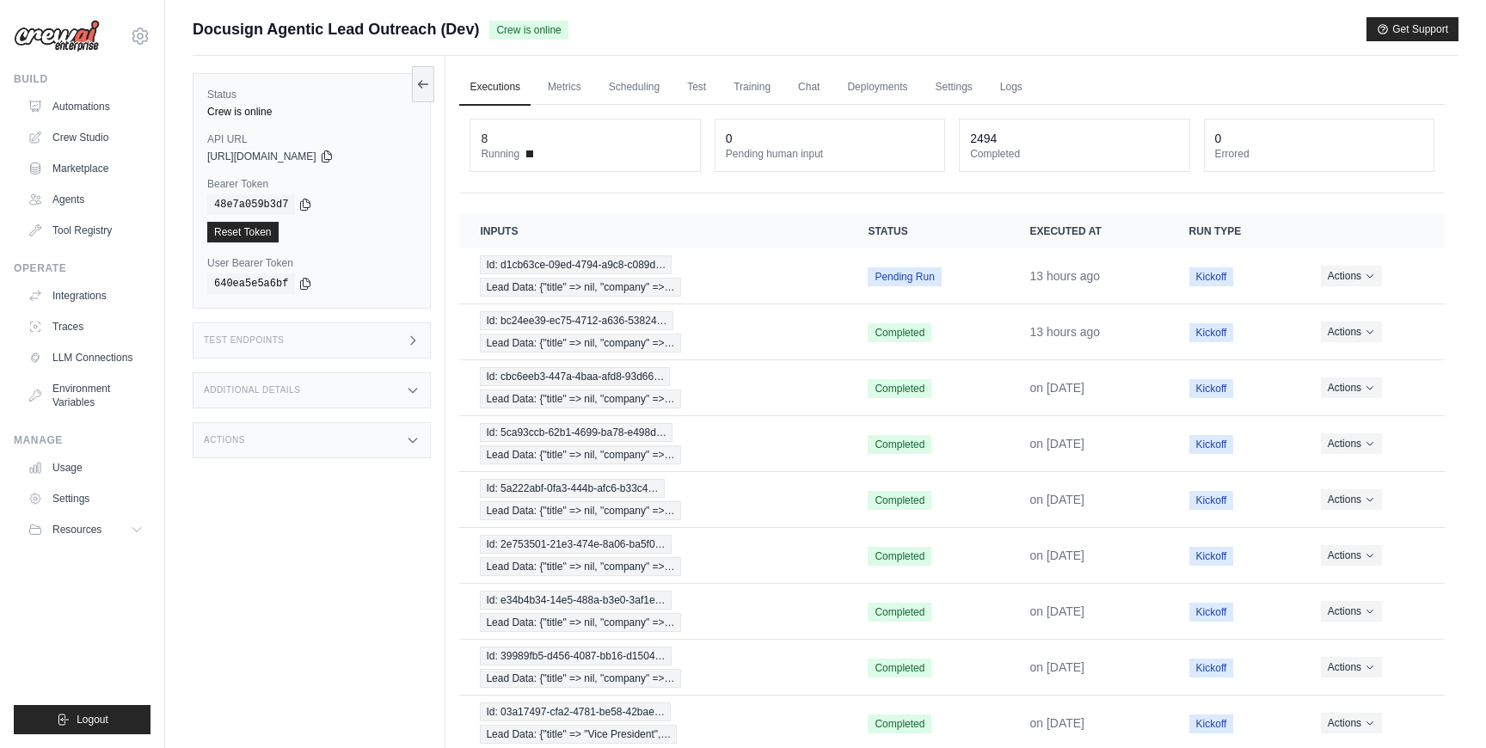
click at [336, 437] on div "Actions" at bounding box center [312, 440] width 238 height 36
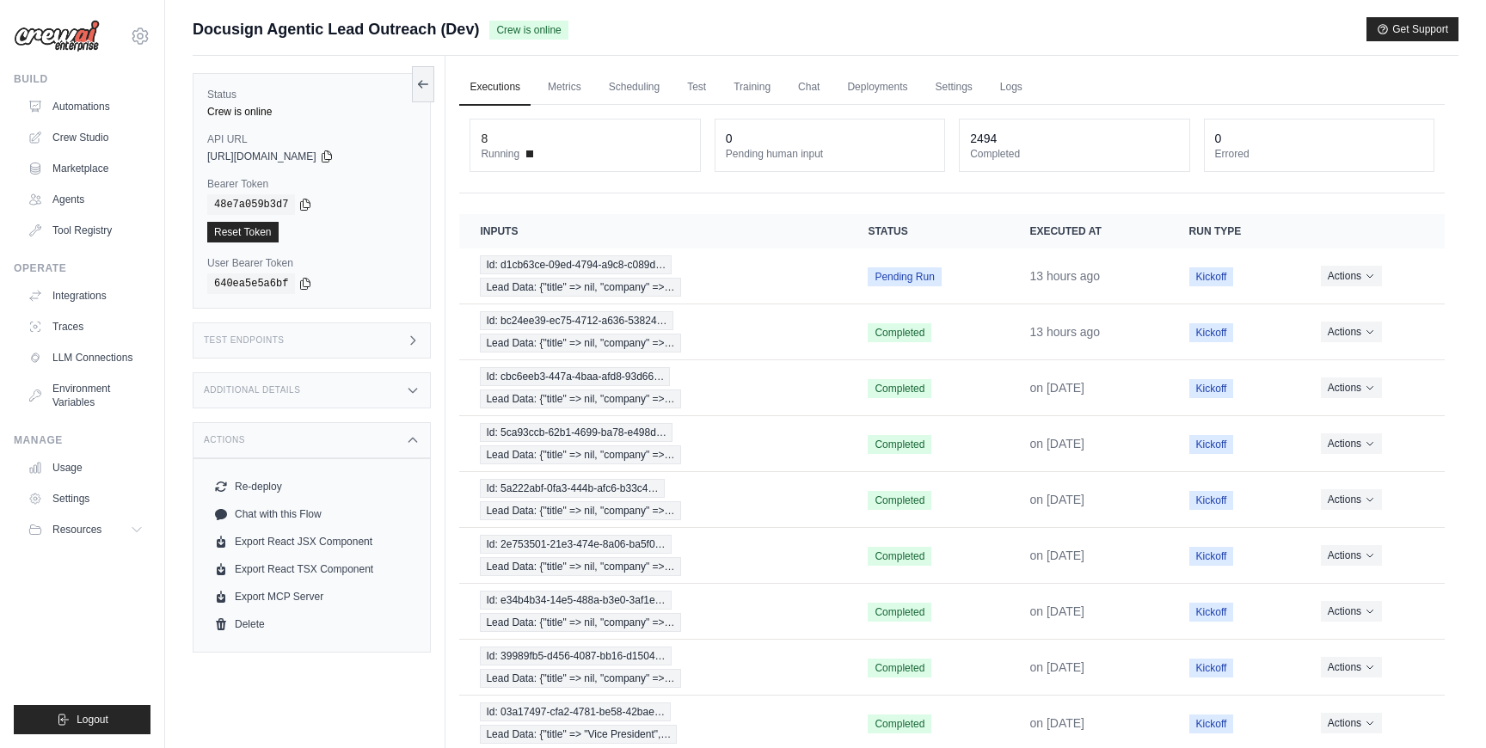
click at [322, 401] on div "Additional Details" at bounding box center [312, 390] width 238 height 36
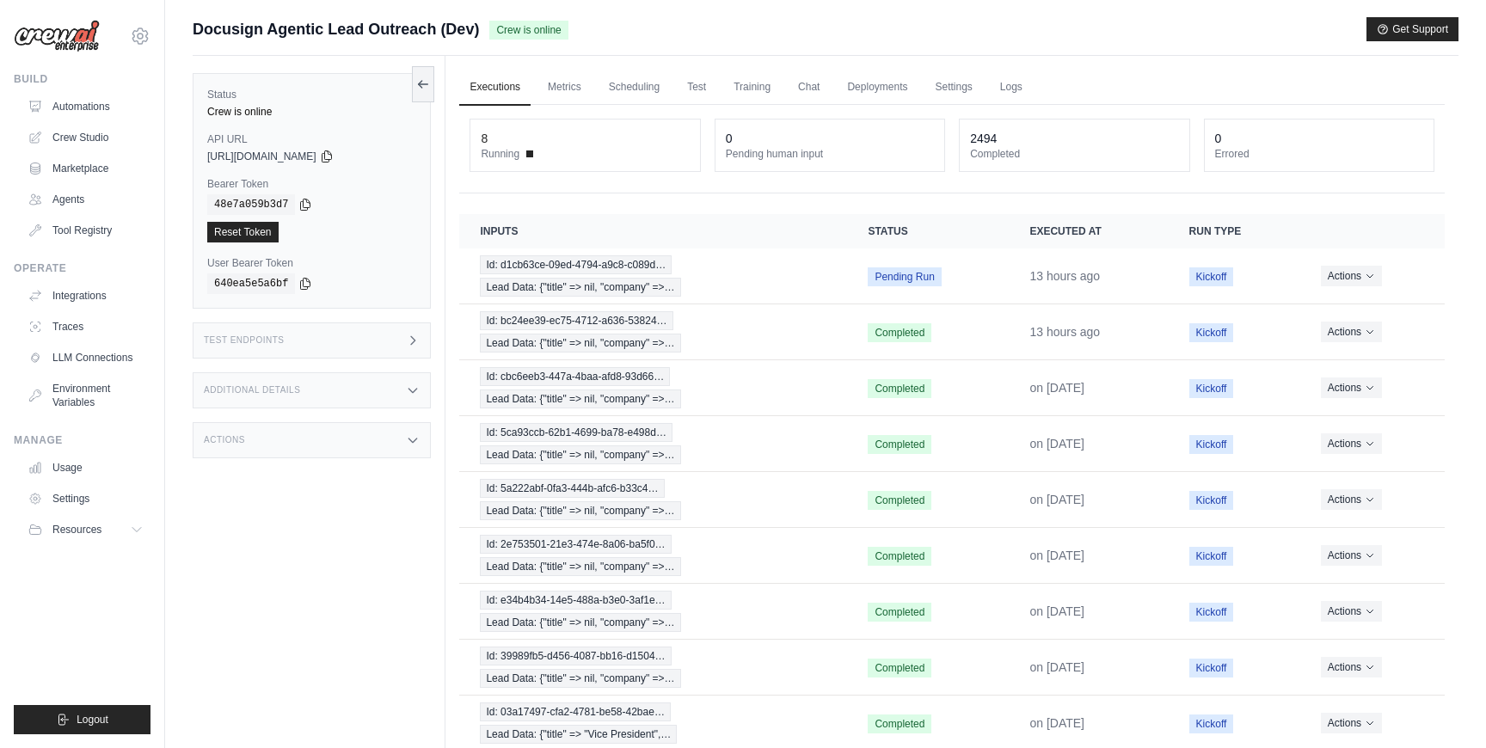
click at [326, 440] on div "Actions" at bounding box center [312, 440] width 238 height 36
click at [104, 95] on link "Automations" at bounding box center [87, 107] width 130 height 28
click at [340, 445] on div "Actions" at bounding box center [312, 440] width 238 height 36
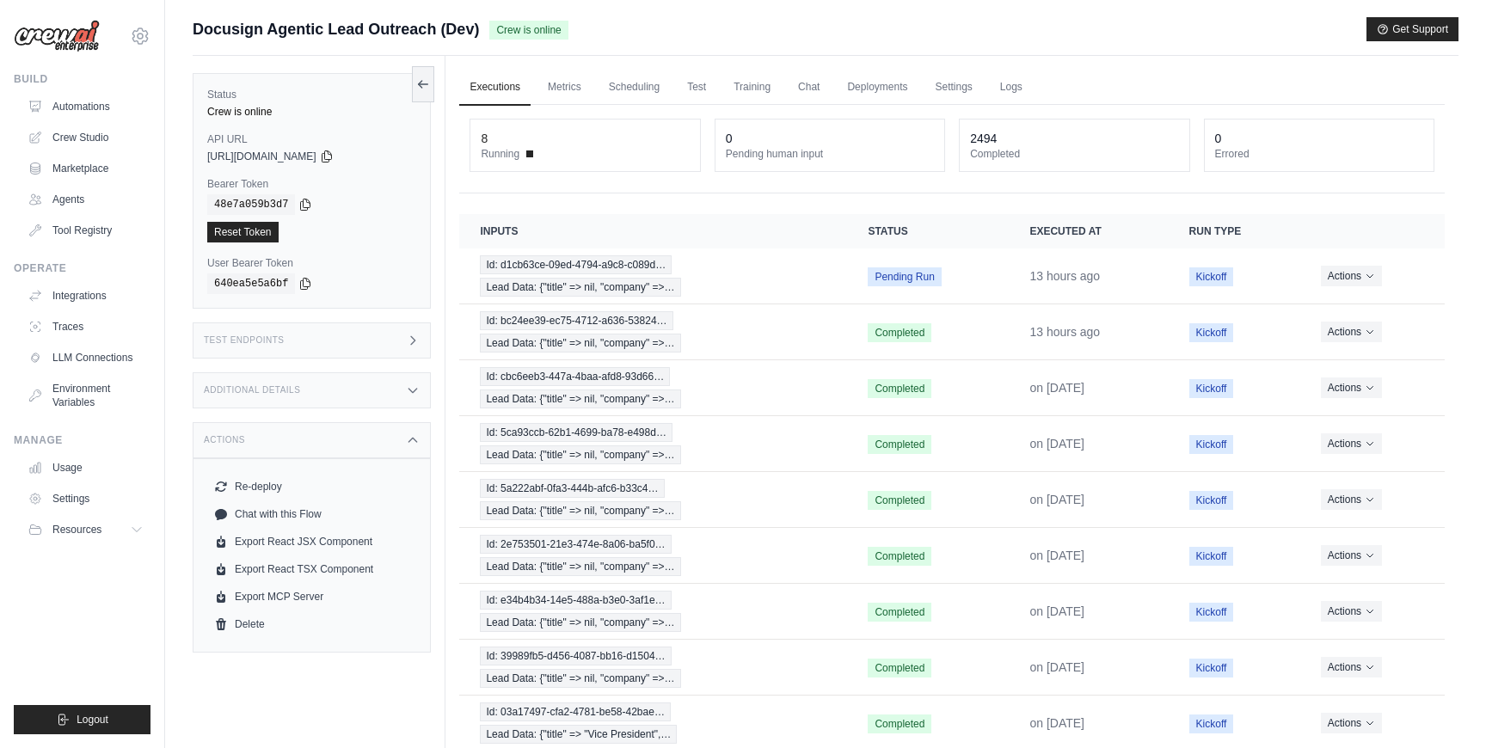
click at [340, 445] on div "Actions" at bounding box center [312, 440] width 238 height 36
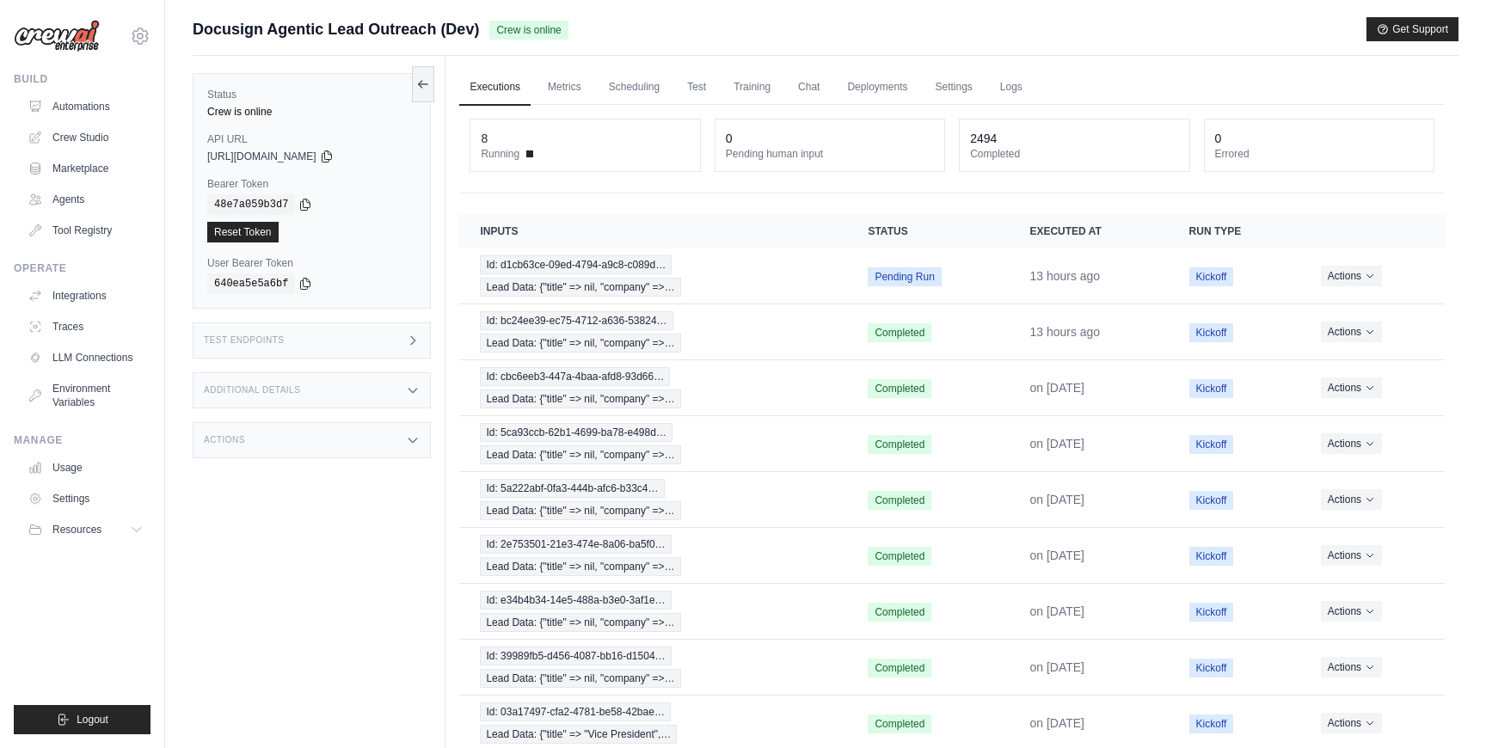
click at [339, 393] on div "Additional Details" at bounding box center [312, 390] width 238 height 36
click at [419, 553] on div "Status Crew is online API URL copied https://docusign-agentic-lead-outreach-b9b…" at bounding box center [319, 430] width 253 height 748
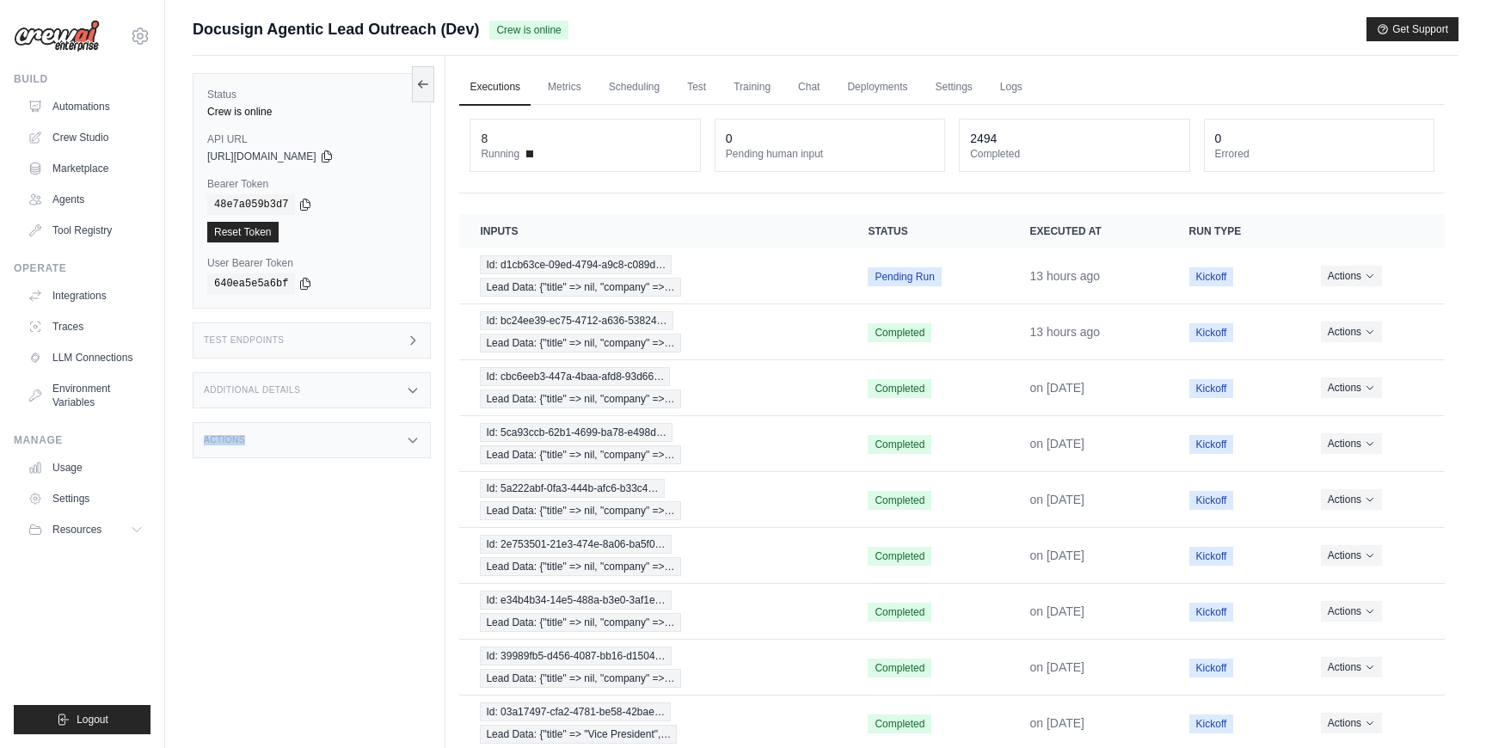
click at [419, 553] on div "Status Crew is online API URL copied https://docusign-agentic-lead-outreach-b9b…" at bounding box center [319, 430] width 253 height 748
click at [424, 571] on div "Status Crew is online API URL copied https://docusign-agentic-lead-outreach-b9b…" at bounding box center [319, 430] width 253 height 748
click at [764, 187] on div "8 Running 0 Pending human input 2494 Completed 0 Errored" at bounding box center [952, 149] width 986 height 89
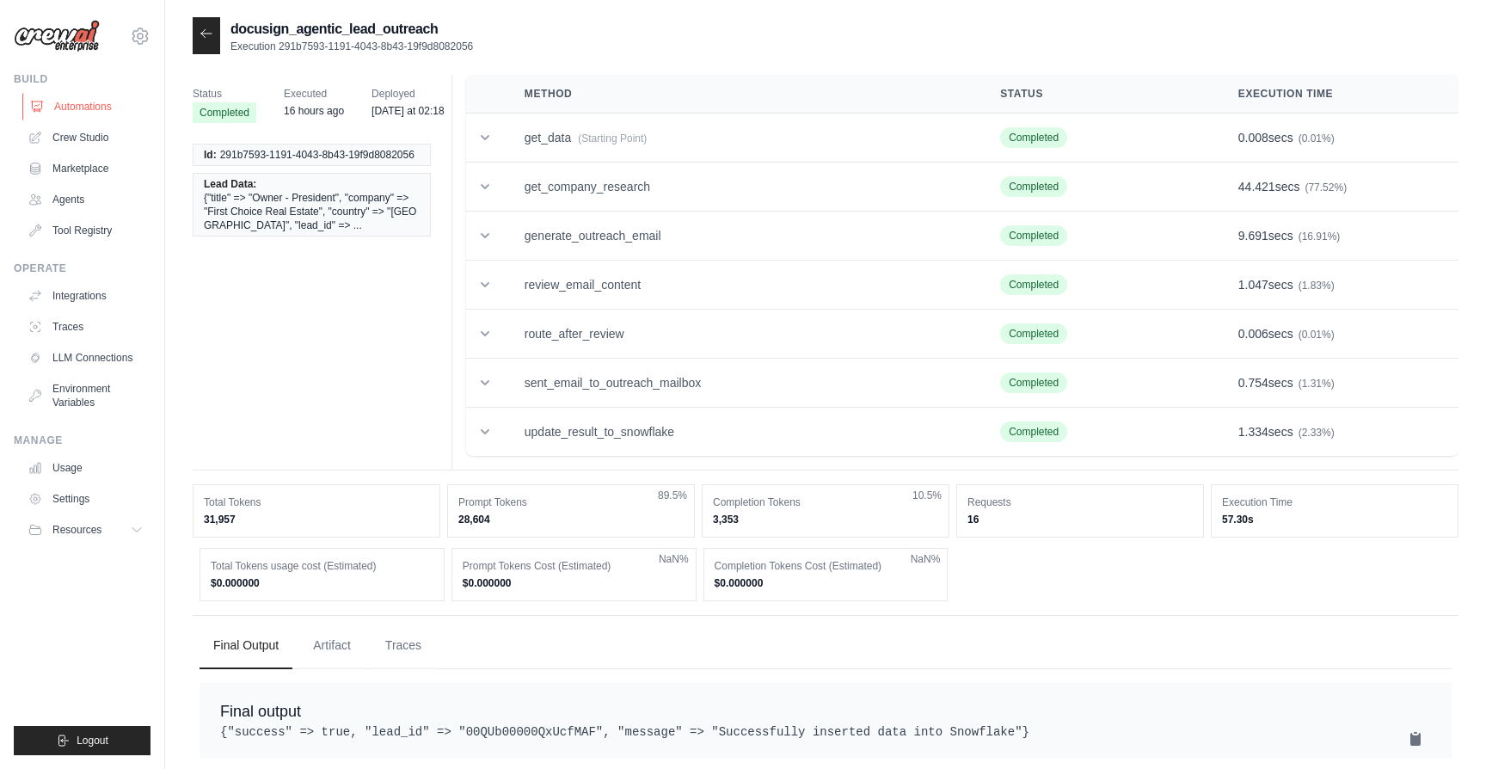
click at [97, 108] on link "Automations" at bounding box center [87, 107] width 130 height 28
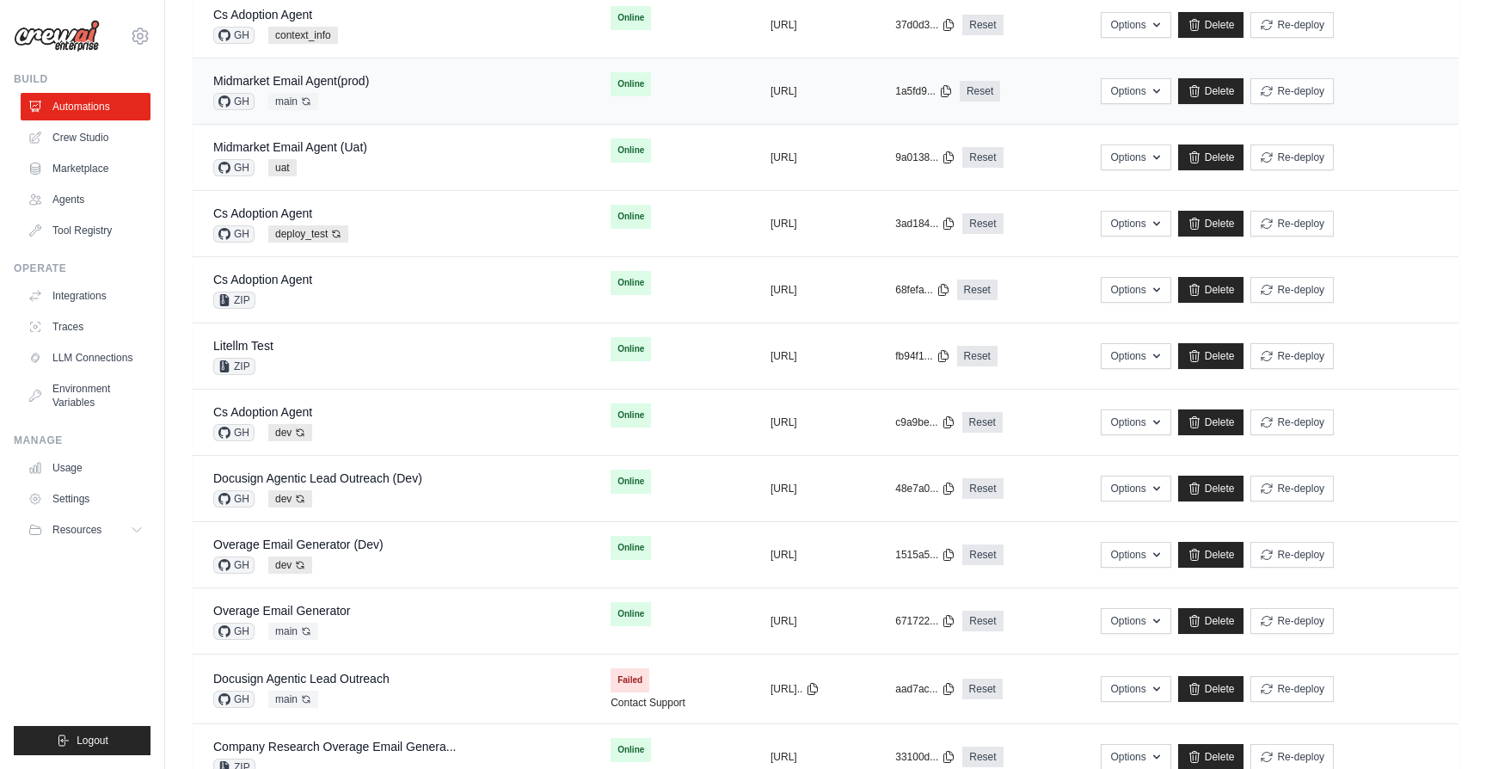
scroll to position [347, 0]
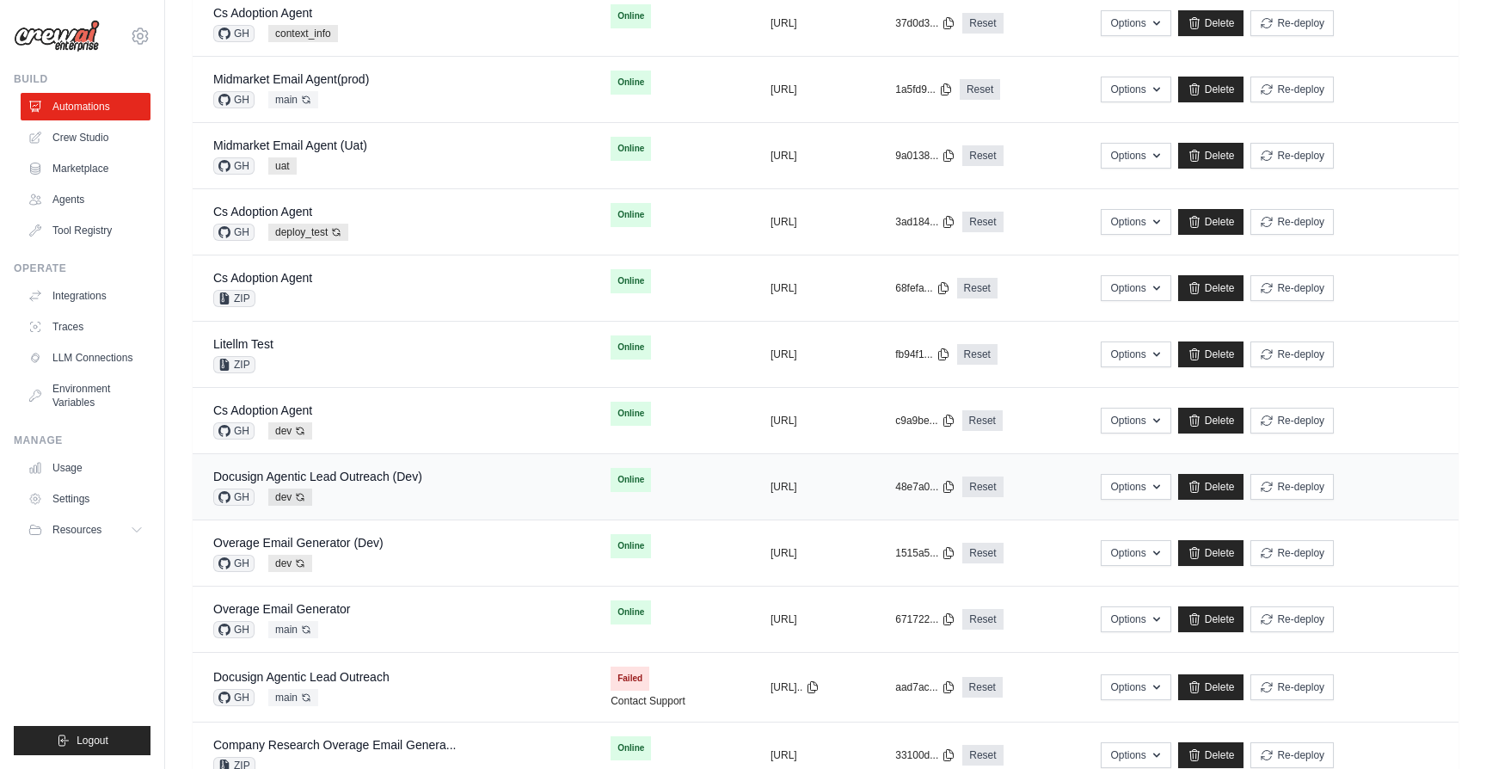
click at [476, 470] on div "Docusign Agentic Lead Outreach (Dev) GH dev Auto-deploy enabled" at bounding box center [391, 487] width 356 height 38
